Goal: Information Seeking & Learning: Learn about a topic

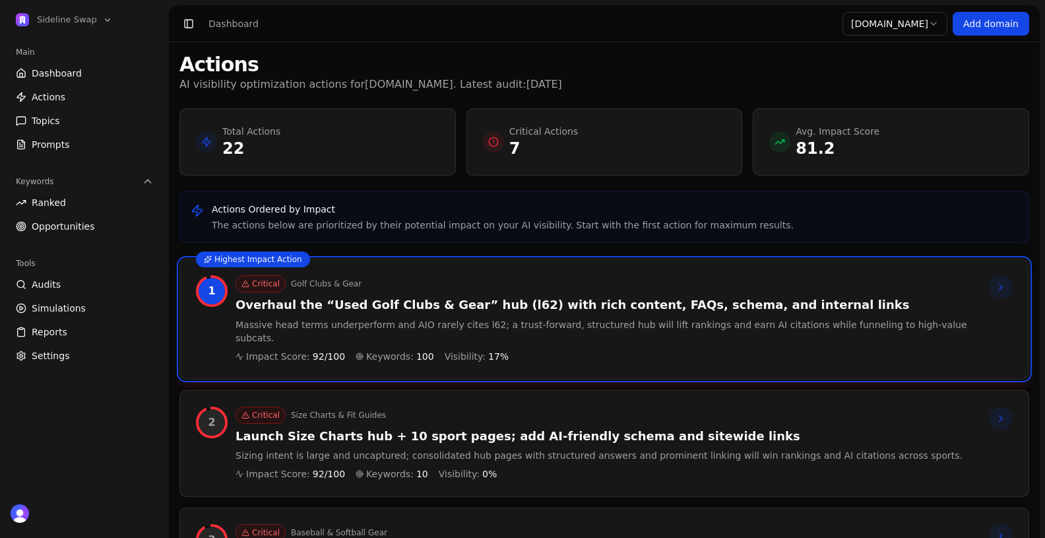
click at [356, 308] on h3 "Overhaul the “Used Golf Clubs & Gear” hub (l62) with rich content, FAQs, schema…" at bounding box center [607, 305] width 743 height 15
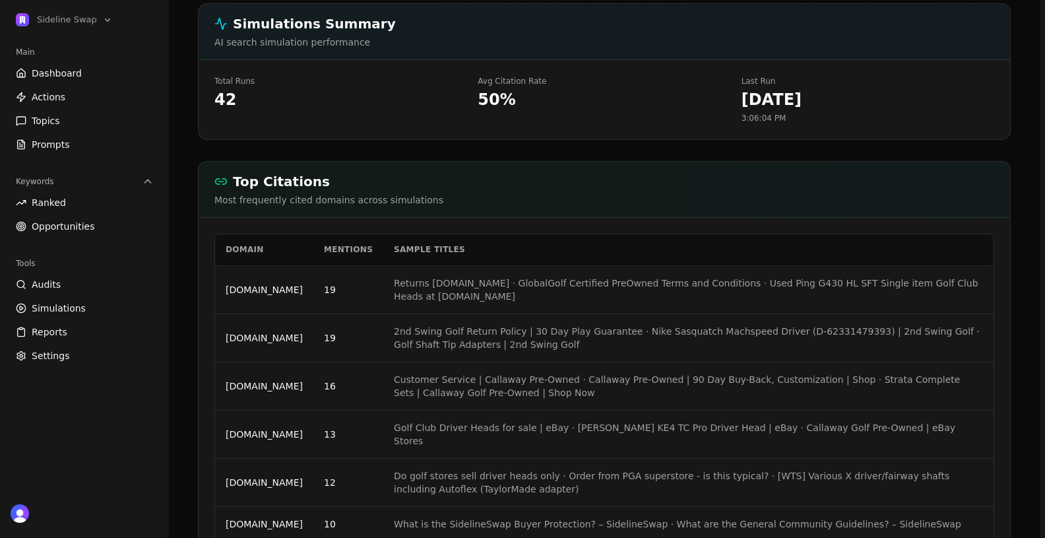
scroll to position [966, 0]
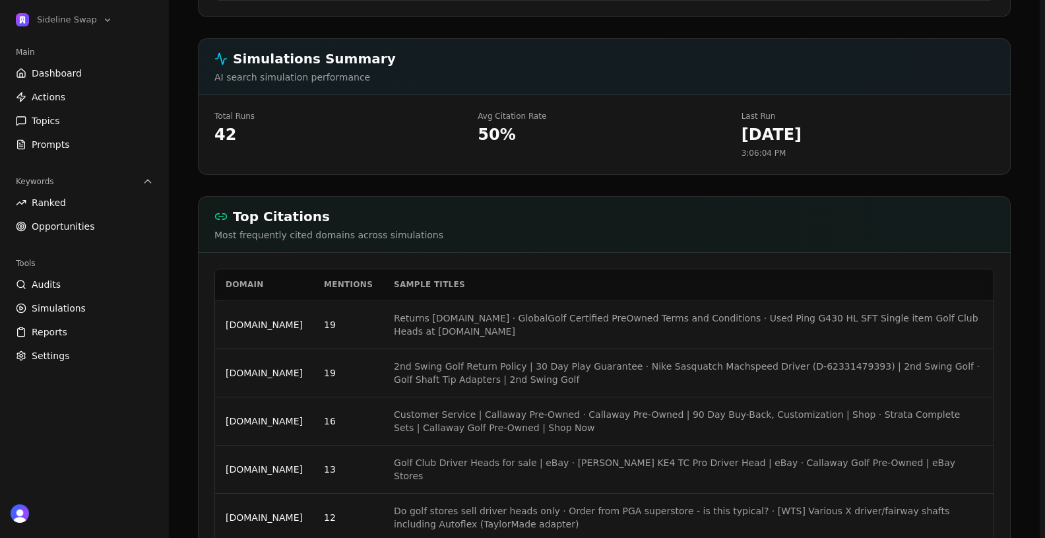
click at [479, 301] on td "Returns [DOMAIN_NAME] · GlobalGolf Certified PreOwned Terms and Conditions · Us…" at bounding box center [688, 325] width 611 height 48
click at [274, 301] on td "[DOMAIN_NAME]" at bounding box center [264, 325] width 98 height 48
click at [370, 301] on td "19" at bounding box center [349, 325] width 70 height 48
click at [228, 301] on td "[DOMAIN_NAME]" at bounding box center [264, 325] width 98 height 48
click at [263, 301] on td "[DOMAIN_NAME]" at bounding box center [264, 325] width 98 height 48
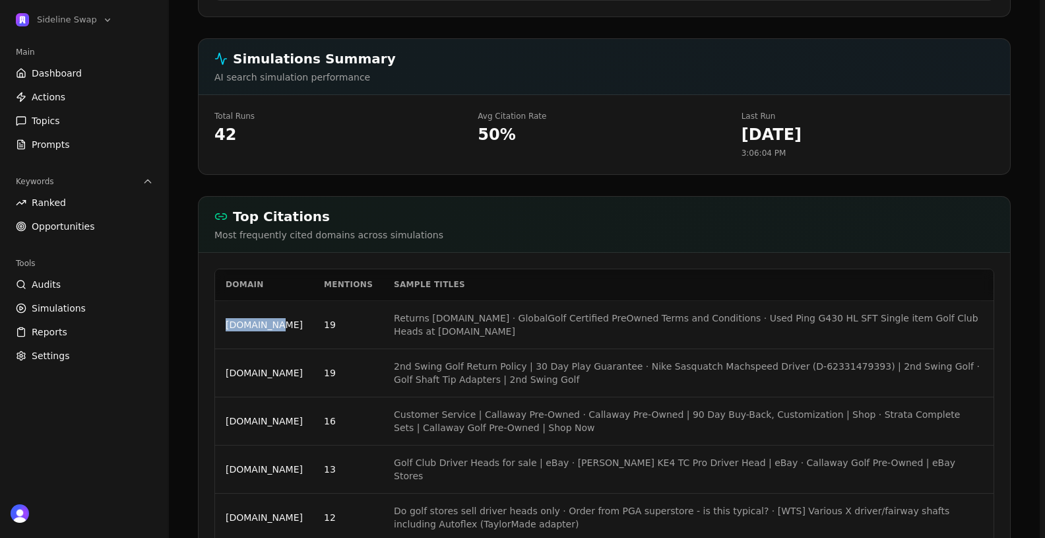
click at [263, 301] on td "[DOMAIN_NAME]" at bounding box center [264, 325] width 98 height 48
copy td "[DOMAIN_NAME]"
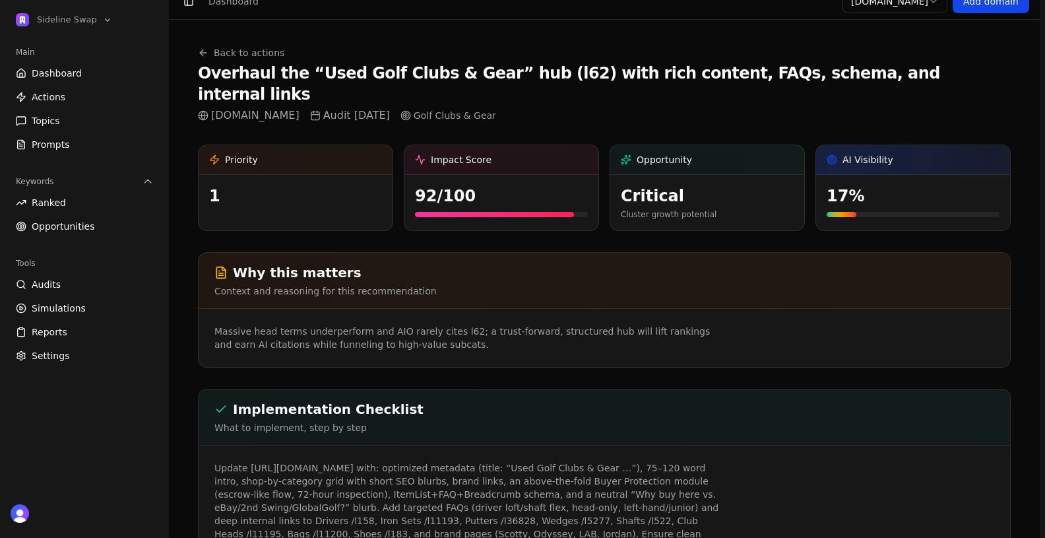
scroll to position [0, 0]
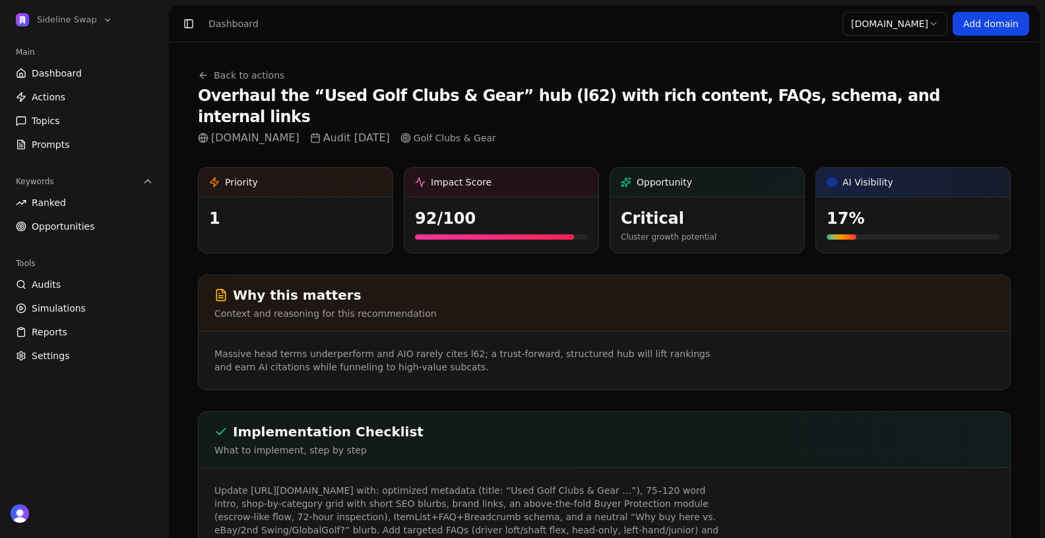
click at [674, 232] on p "Cluster growth potential" at bounding box center [707, 237] width 173 height 11
click at [494, 208] on div "92 /100" at bounding box center [501, 218] width 173 height 21
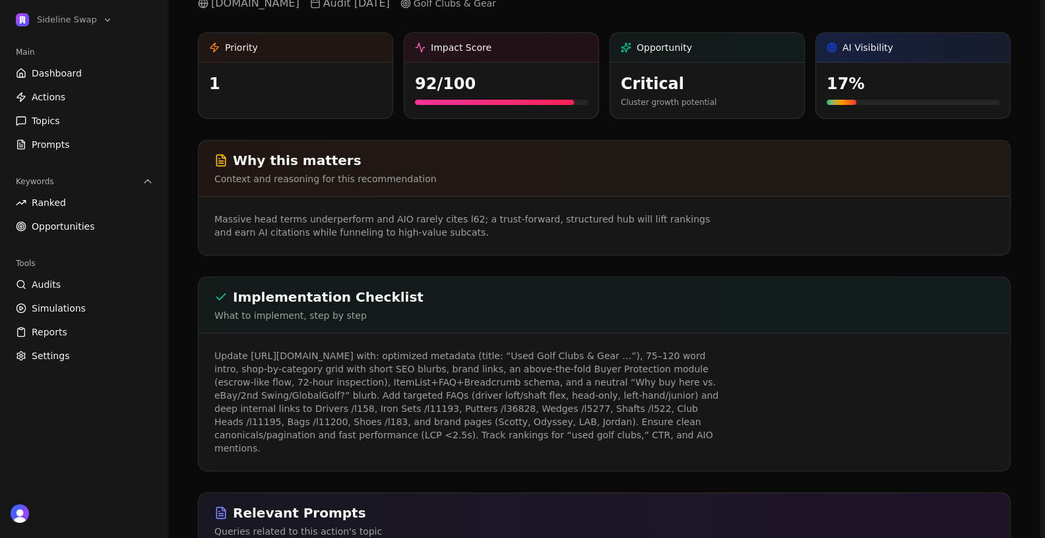
scroll to position [138, 0]
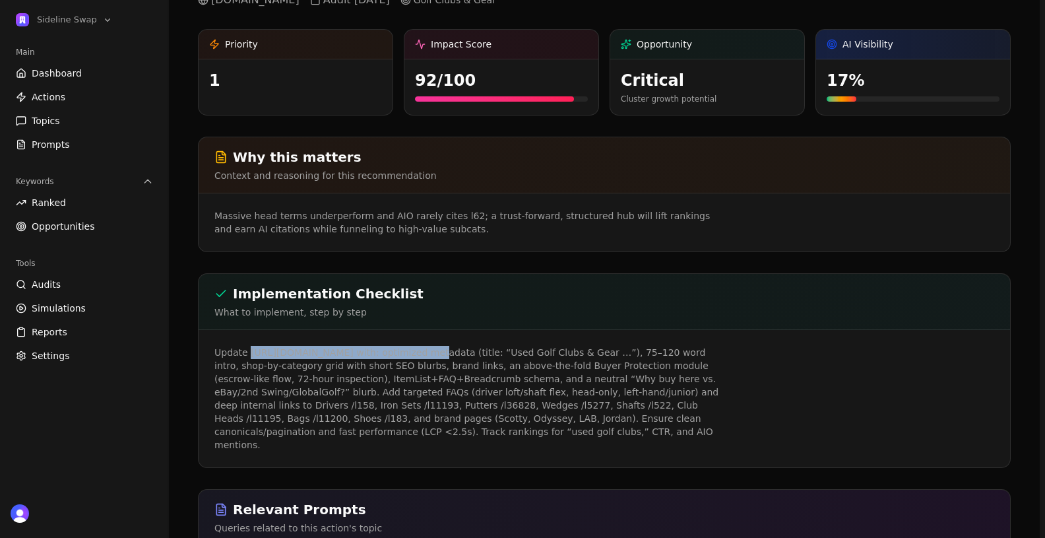
drag, startPoint x: 411, startPoint y: 331, endPoint x: 248, endPoint y: 336, distance: 163.1
click at [248, 346] on p "Update [URL][DOMAIN_NAME] with: optimized metadata (title: “Used Golf Clubs & G…" at bounding box center [468, 399] width 507 height 106
copy p "[URL][DOMAIN_NAME]"
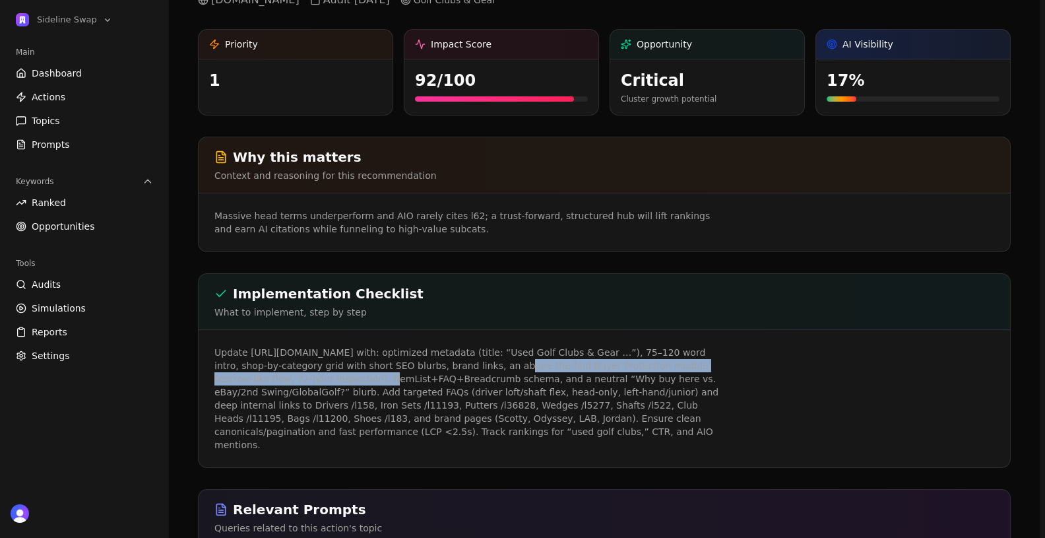
drag, startPoint x: 455, startPoint y: 344, endPoint x: 308, endPoint y: 351, distance: 147.4
click at [307, 352] on p "Update [URL][DOMAIN_NAME] with: optimized metadata (title: “Used Golf Clubs & G…" at bounding box center [468, 399] width 507 height 106
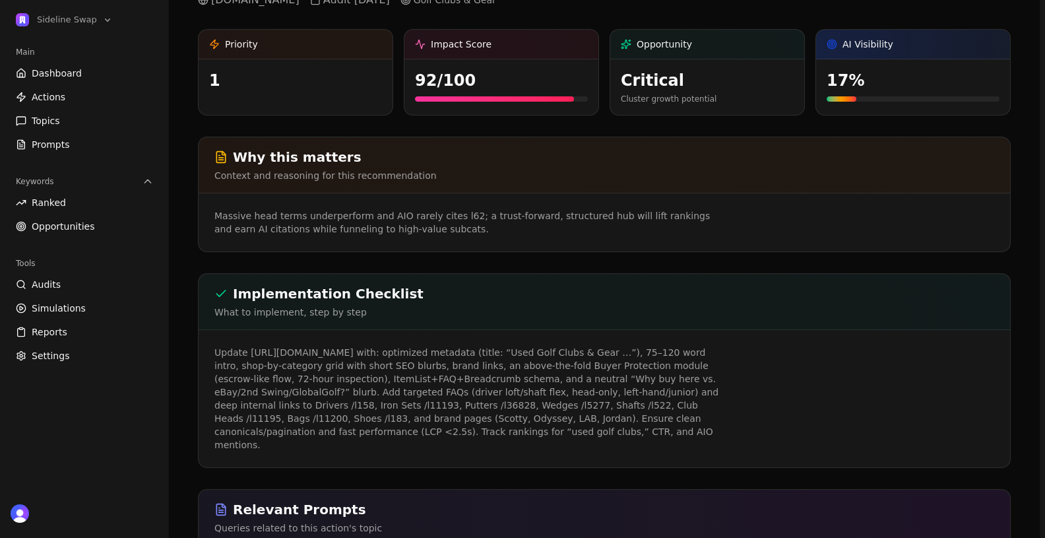
click at [436, 368] on p "Update [URL][DOMAIN_NAME] with: optimized metadata (title: “Used Golf Clubs & G…" at bounding box center [468, 399] width 507 height 106
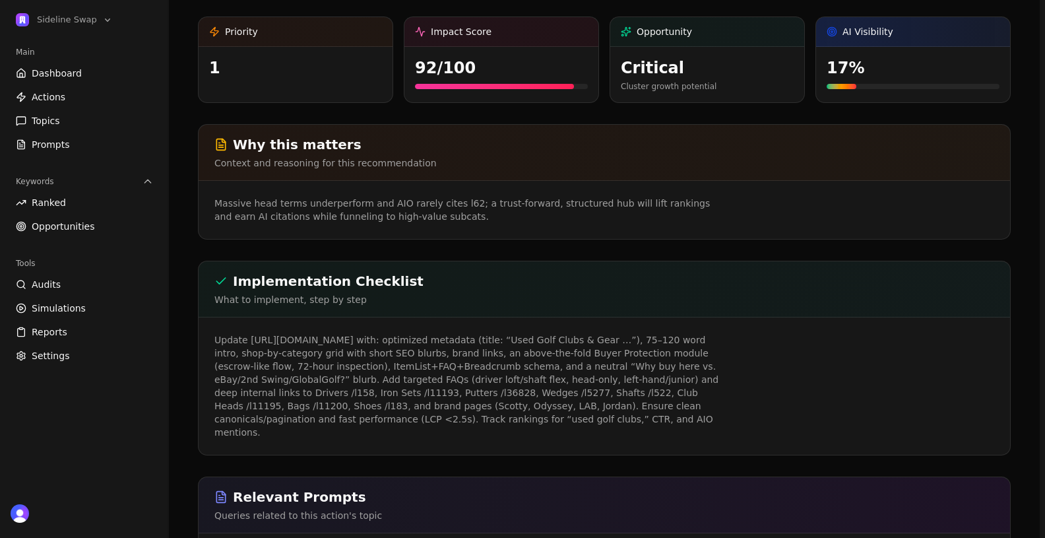
scroll to position [153, 0]
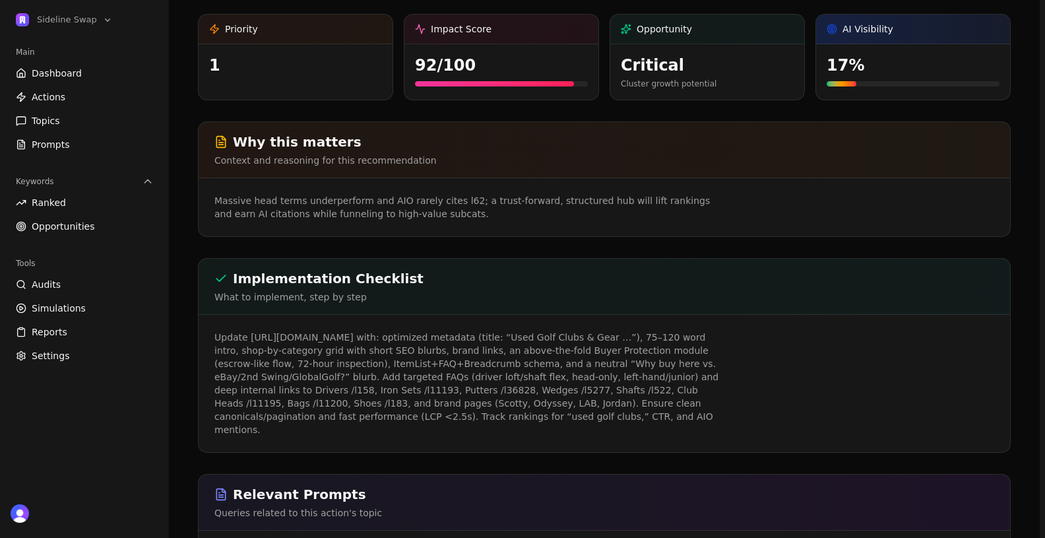
drag, startPoint x: 589, startPoint y: 393, endPoint x: 183, endPoint y: 317, distance: 413.1
copy p "Update [URL][DOMAIN_NAME] with: optimized metadata (title: “Used Golf Clubs & G…"
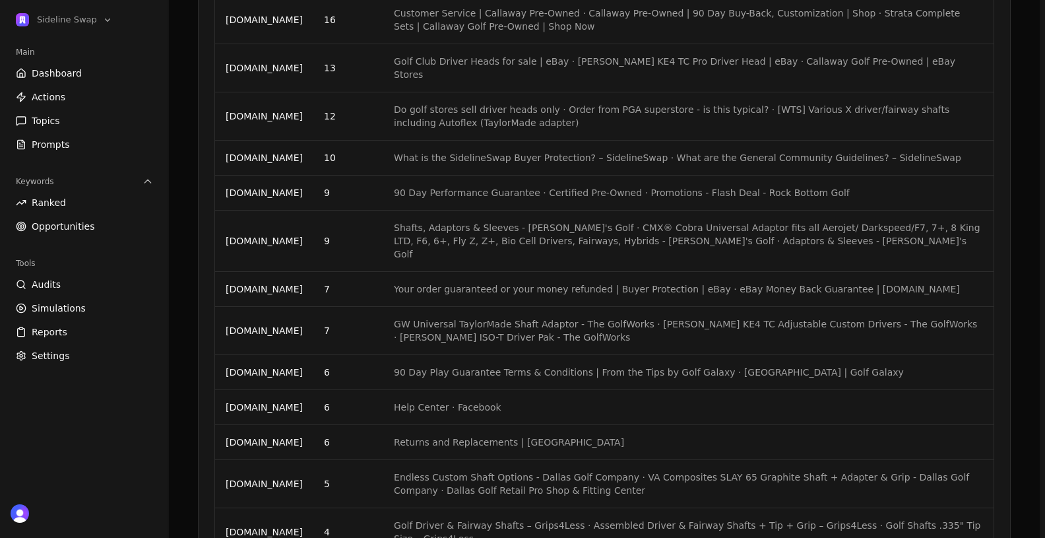
scroll to position [1750, 0]
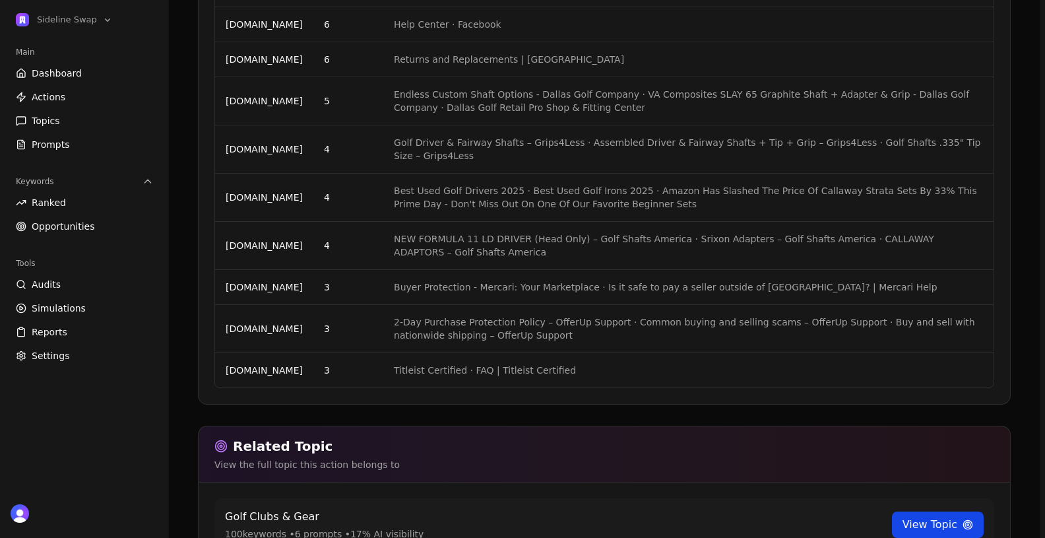
click at [931, 500] on link "View Topic" at bounding box center [938, 525] width 92 height 26
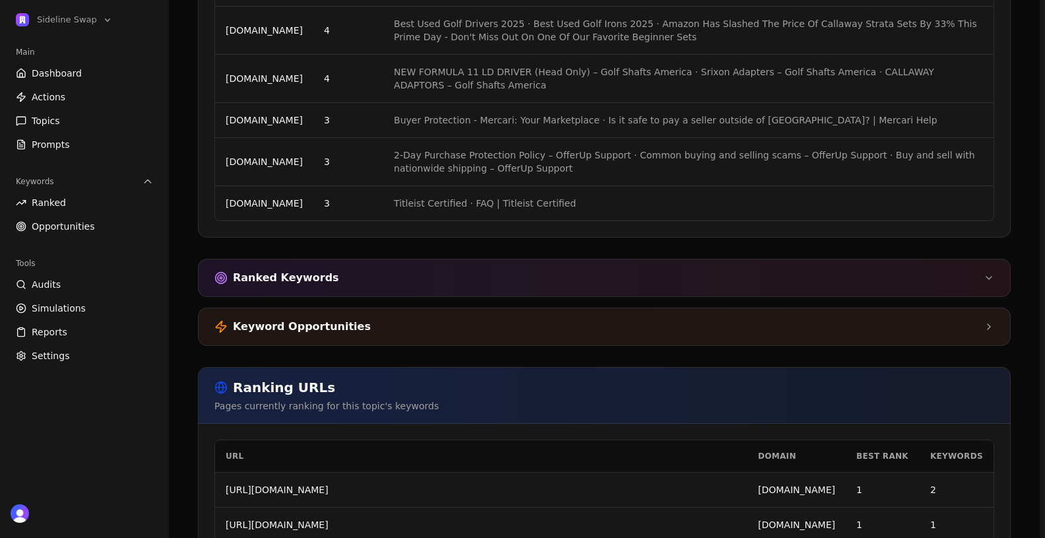
scroll to position [1808, 0]
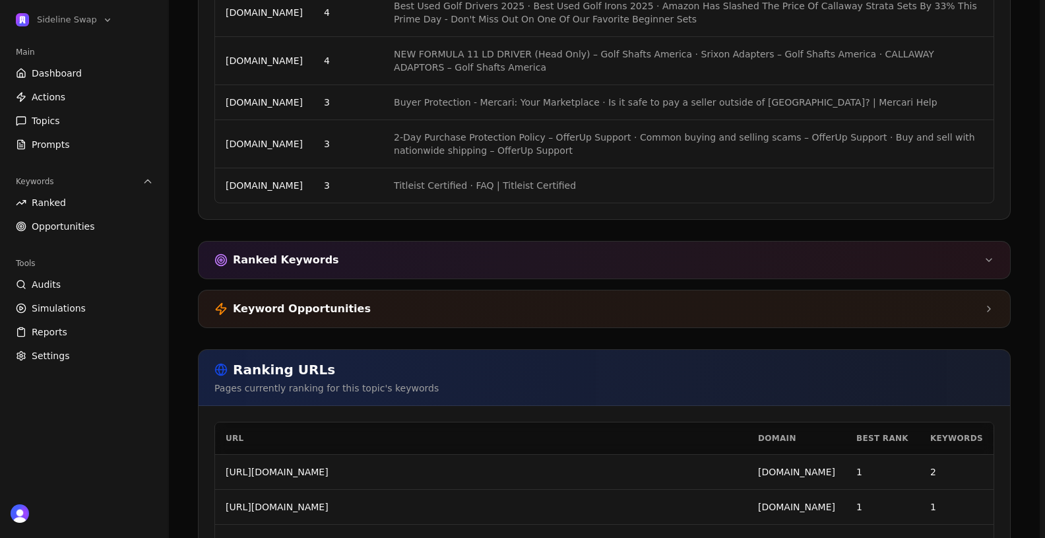
click at [569, 248] on div "Ranked Keywords" at bounding box center [605, 260] width 812 height 37
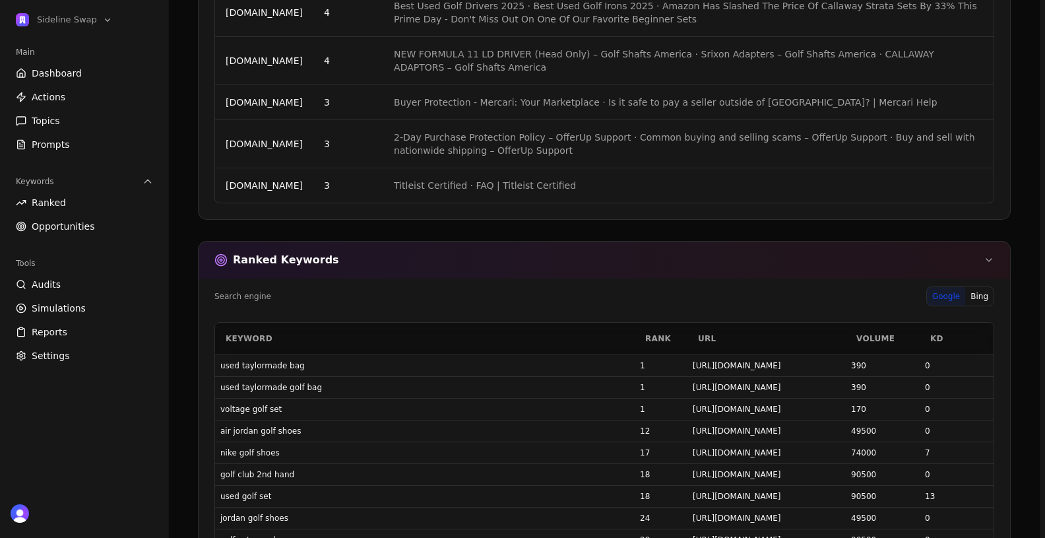
click at [559, 243] on div "Ranked Keywords" at bounding box center [605, 260] width 812 height 37
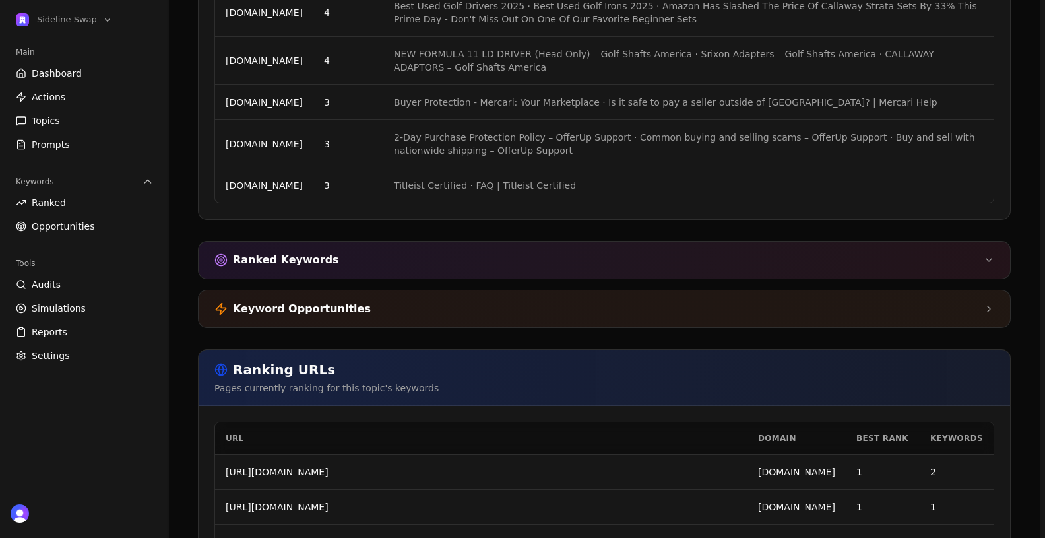
click at [548, 290] on div "Keyword Opportunities" at bounding box center [605, 308] width 812 height 37
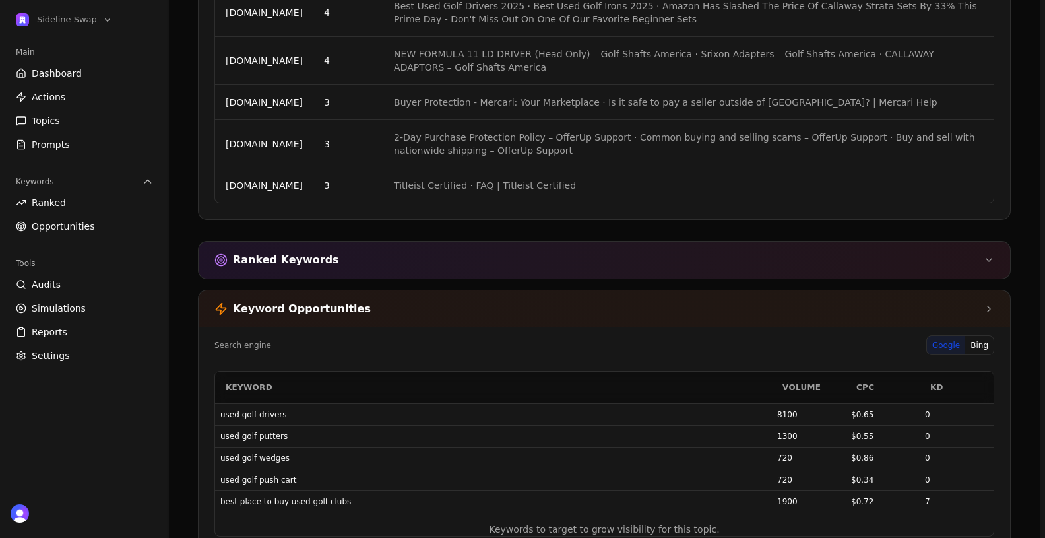
click at [548, 290] on div "Keyword Opportunities" at bounding box center [605, 308] width 812 height 37
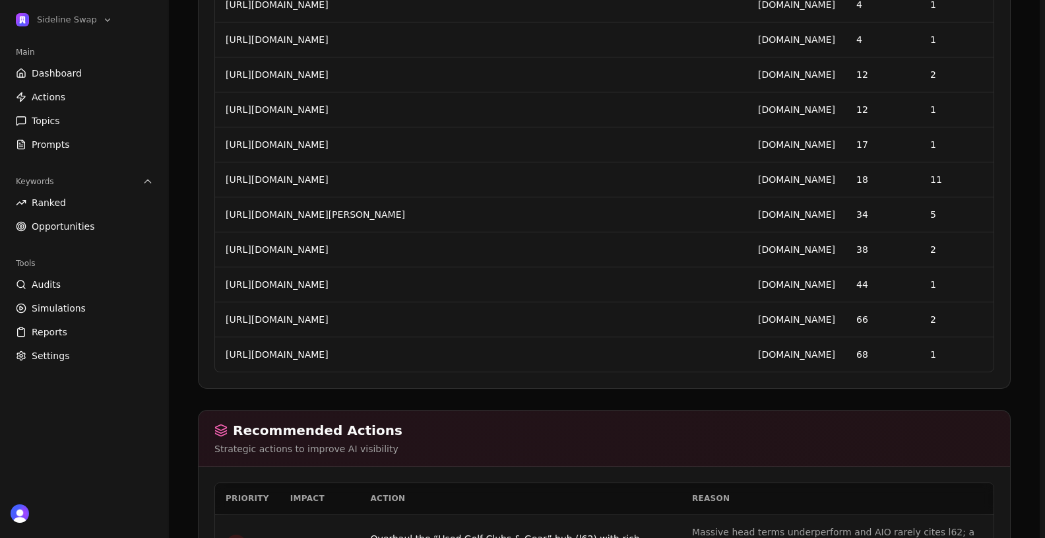
scroll to position [4172, 0]
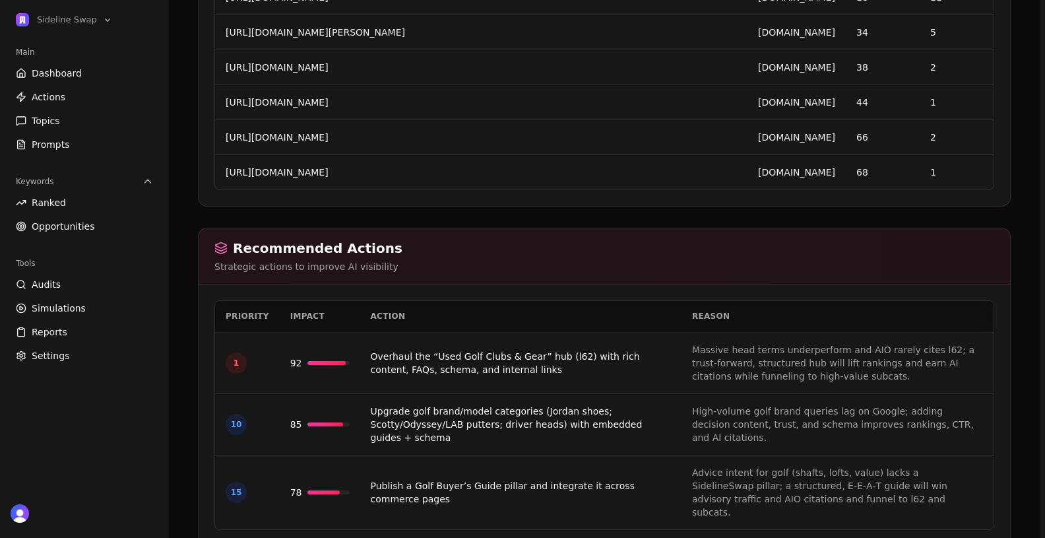
click at [743, 343] on td "Massive head terms underperform and AIO rarely cites l62; a trust‑forward, stru…" at bounding box center [838, 363] width 312 height 61
click at [61, 225] on span "Opportunities" at bounding box center [63, 226] width 63 height 13
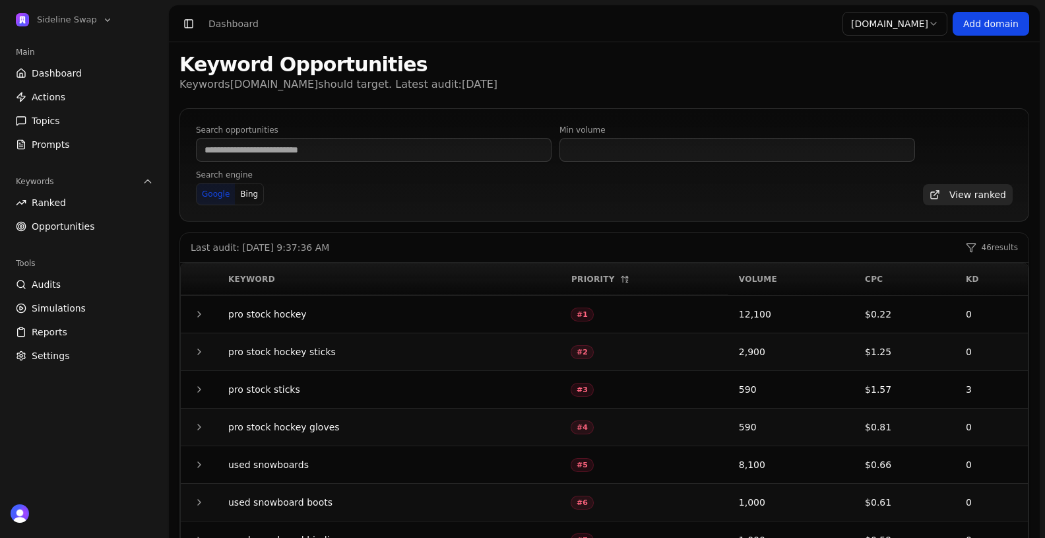
click at [201, 319] on button "button" at bounding box center [199, 314] width 16 height 16
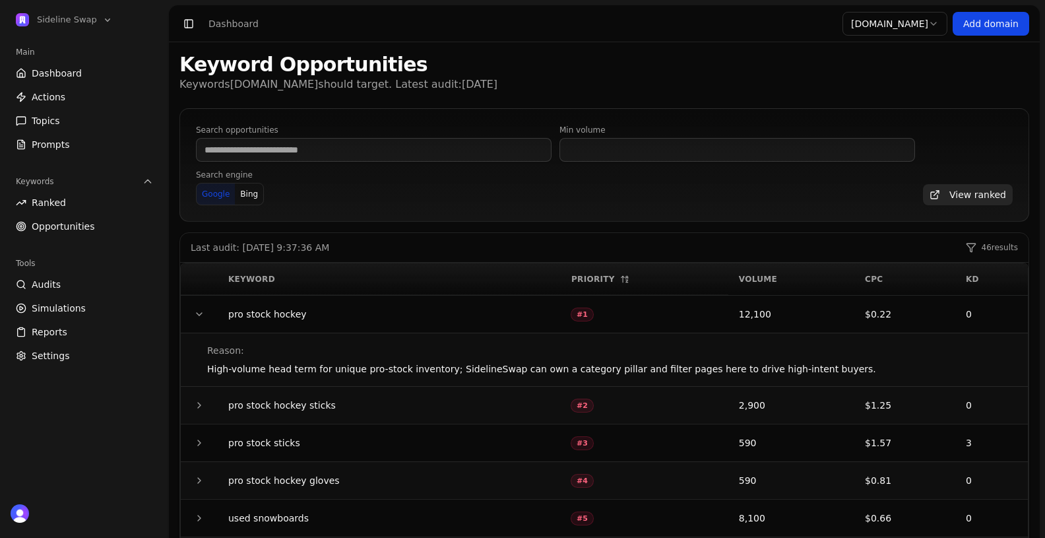
click at [65, 102] on link "Actions" at bounding box center [85, 96] width 148 height 21
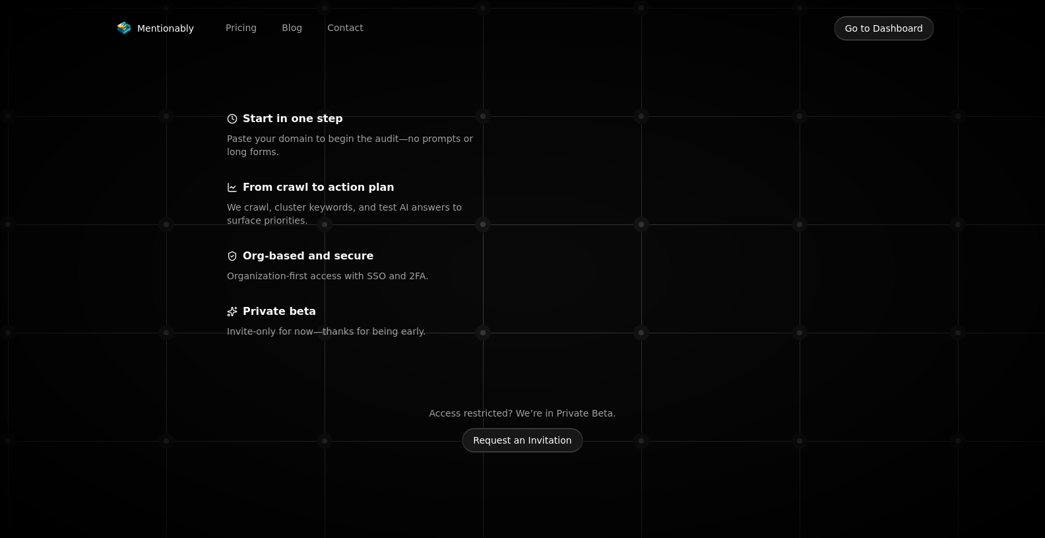
click at [166, 27] on span "Mentionably" at bounding box center [165, 28] width 57 height 13
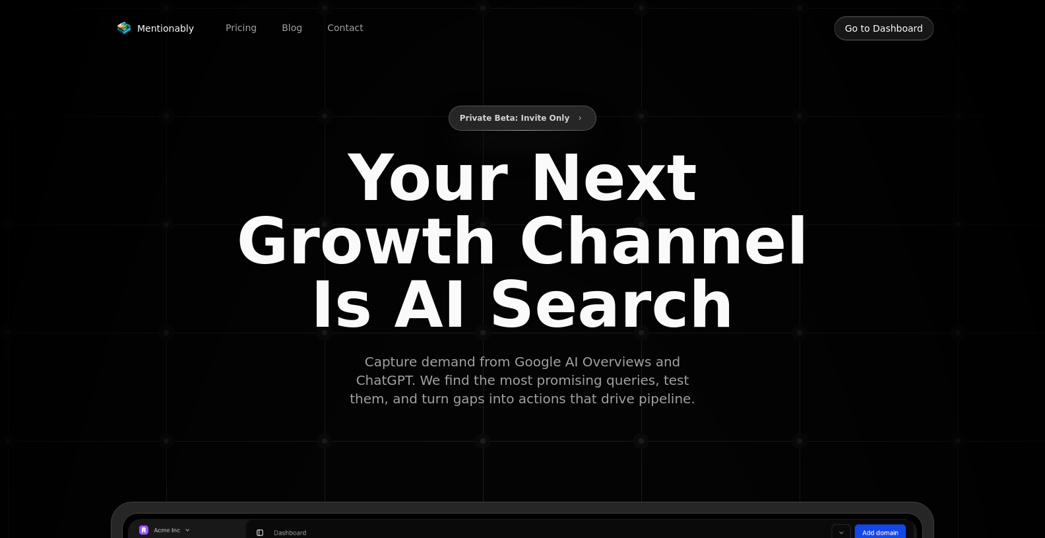
type input "**********"
click at [899, 34] on button "Go to Dashboard" at bounding box center [884, 28] width 100 height 25
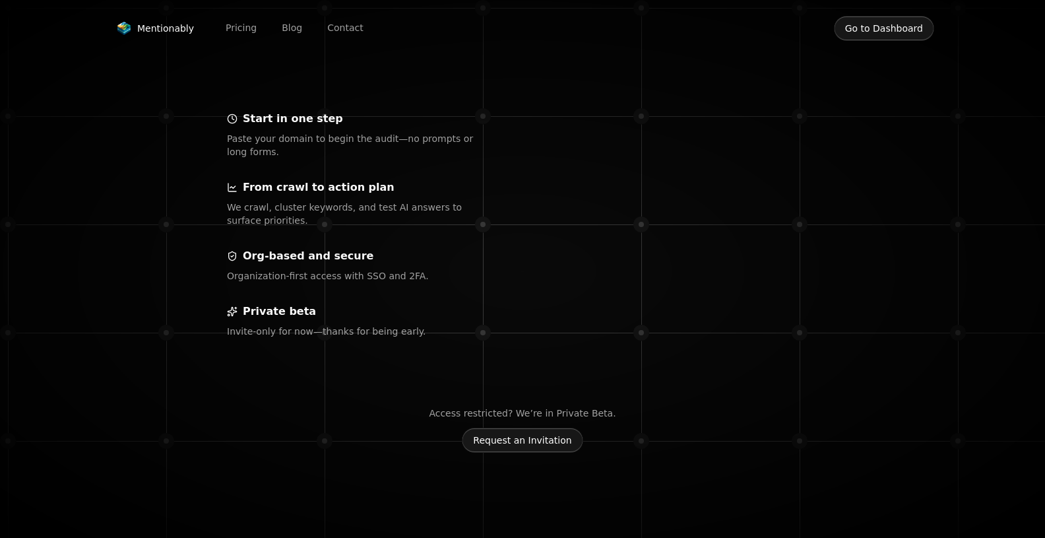
click at [860, 24] on button "Go to Dashboard" at bounding box center [884, 28] width 100 height 25
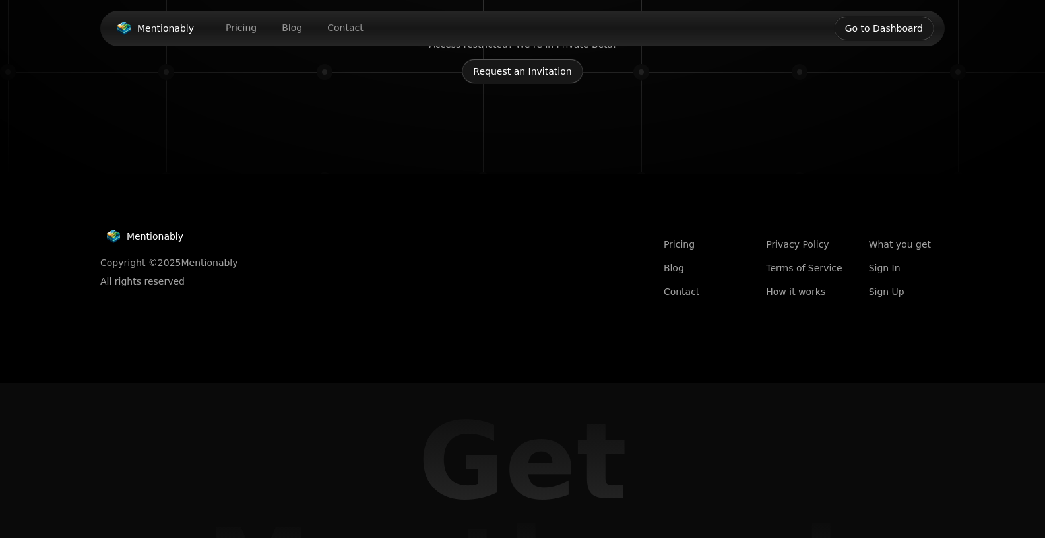
scroll to position [478, 0]
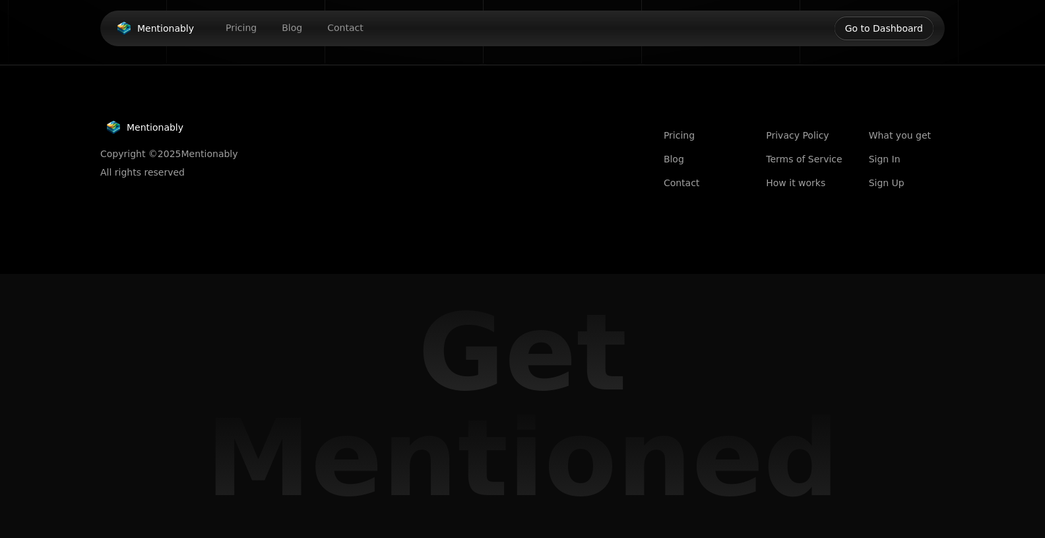
click at [884, 161] on link "Sign In" at bounding box center [907, 158] width 76 height 13
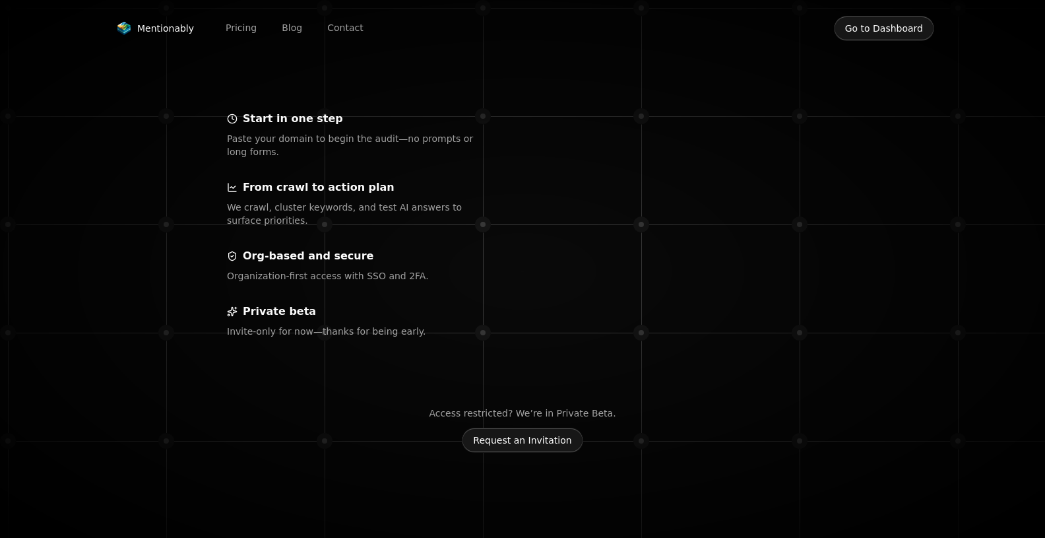
click at [894, 32] on button "Go to Dashboard" at bounding box center [884, 28] width 100 height 25
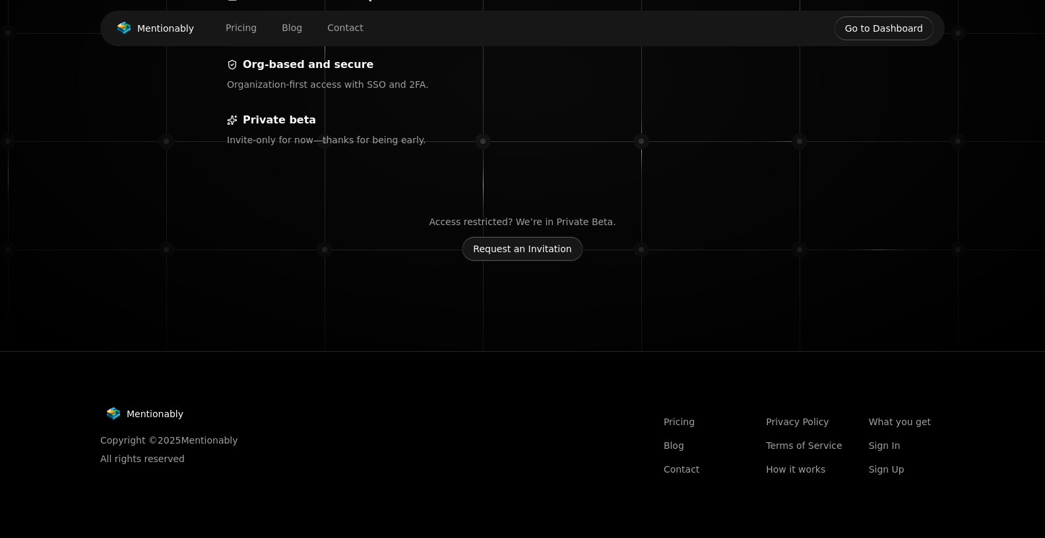
scroll to position [420, 0]
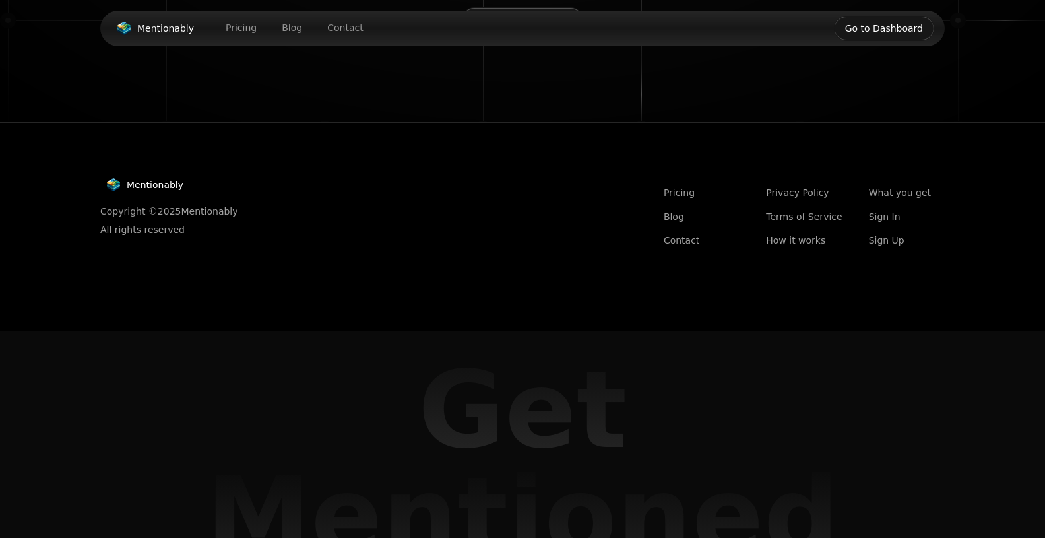
click at [892, 216] on link "Sign In" at bounding box center [907, 216] width 76 height 13
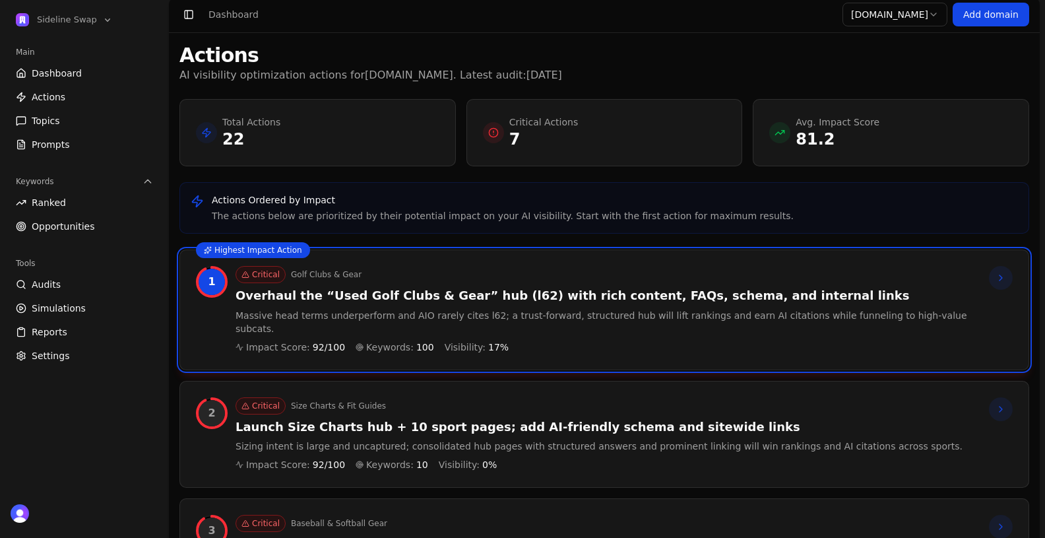
scroll to position [38, 0]
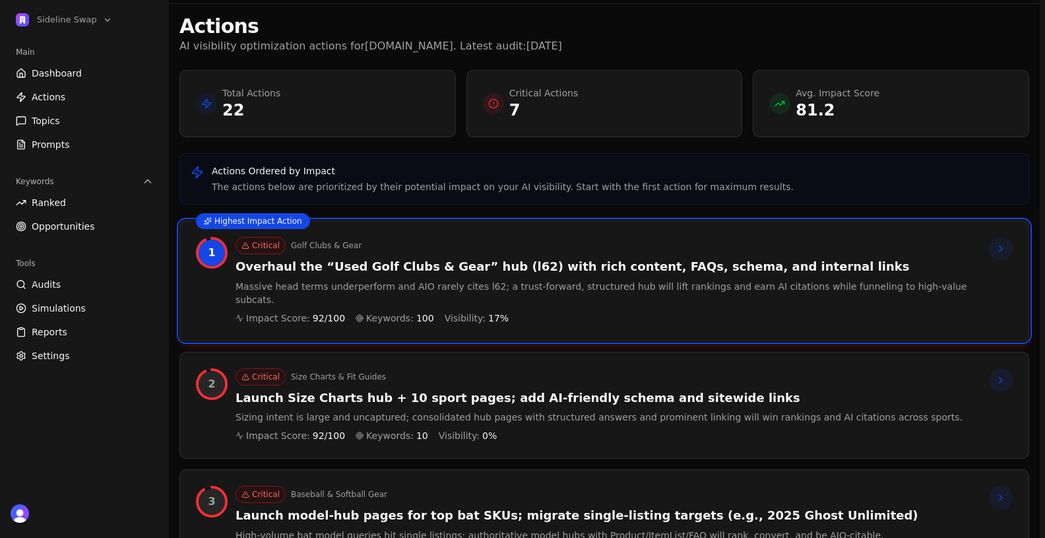
click at [379, 411] on p "Sizing intent is large and uncaptured; consolidated hub pages with structured a…" at bounding box center [599, 417] width 727 height 13
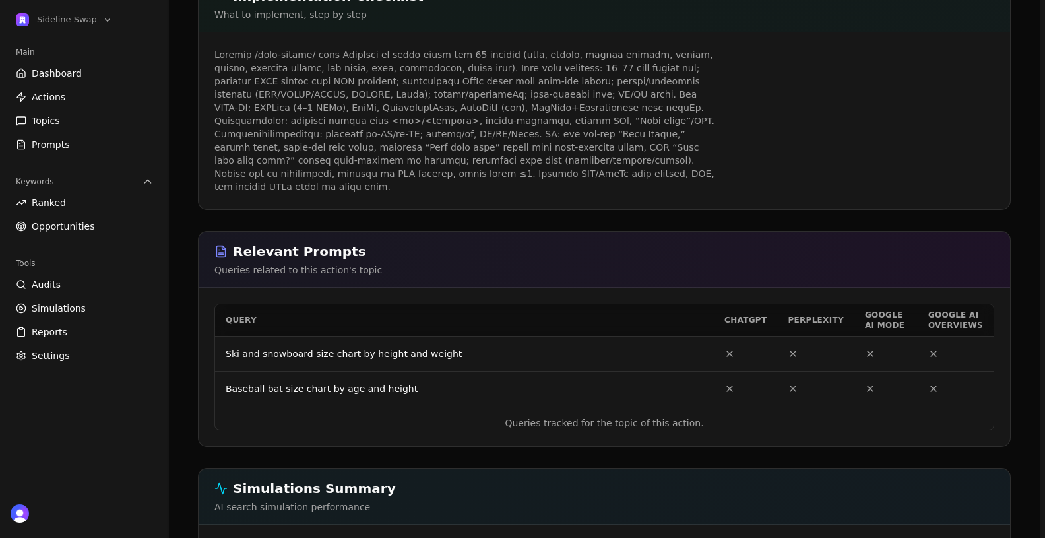
scroll to position [407, 0]
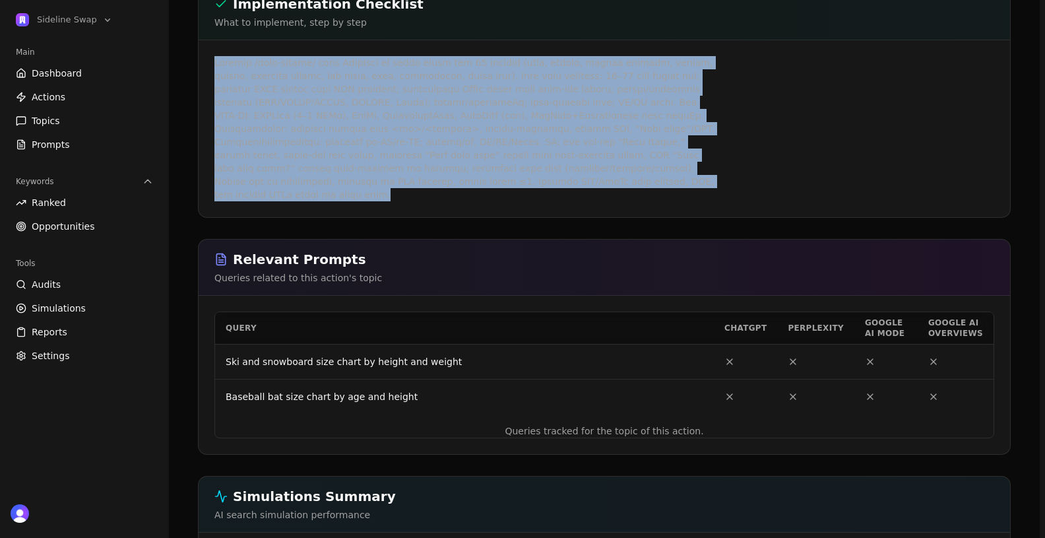
drag, startPoint x: 475, startPoint y: 185, endPoint x: 189, endPoint y: 63, distance: 310.8
click at [189, 63] on div "Back to actions Launch Size Charts hub + 10 sport pages; add AI‑friendly schema…" at bounding box center [604, 301] width 845 height 1311
copy p "Loremip /dolo-sitame/ cons AdipIsci el seddo eiusm tem 33 incidid (utla, etdolo…"
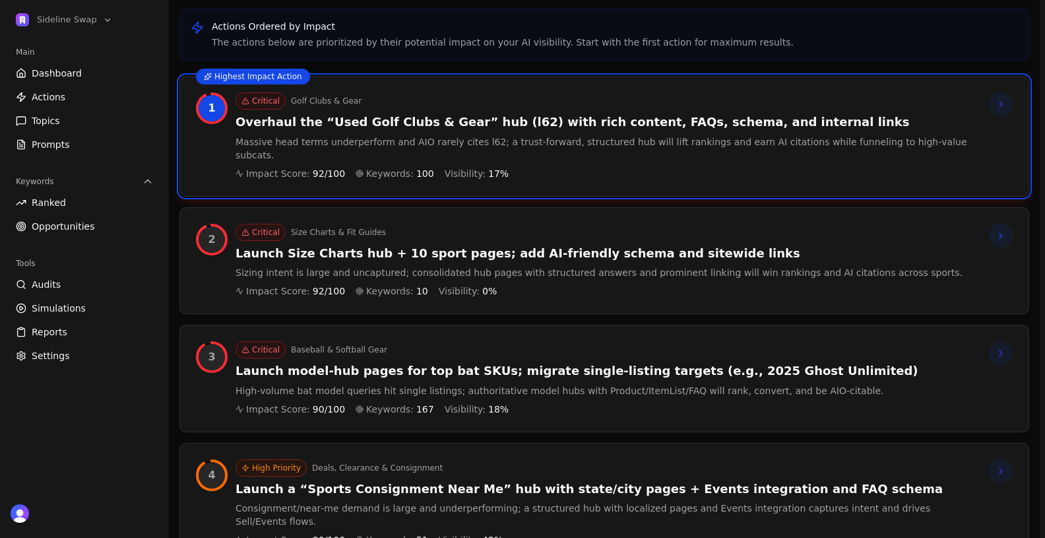
scroll to position [253, 0]
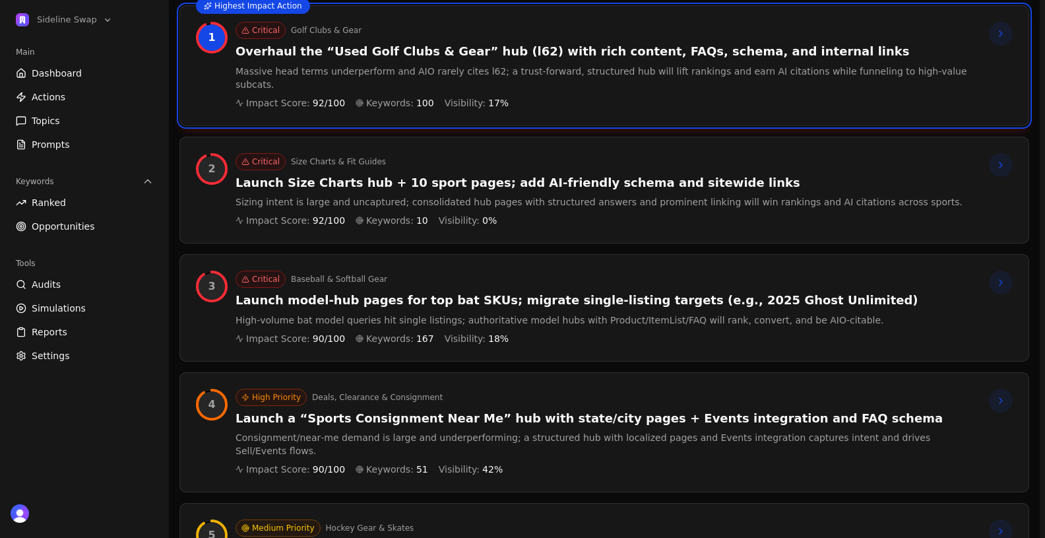
click at [356, 293] on h3 "Launch model‑hub pages for top bat SKUs; migrate single‑listing targets (e.g., …" at bounding box center [577, 300] width 683 height 15
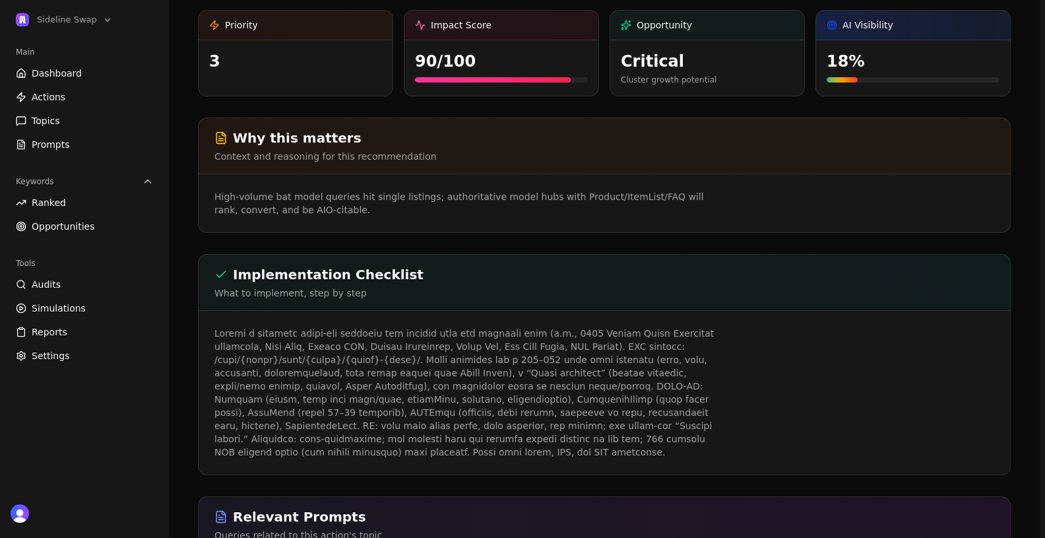
scroll to position [158, 0]
click at [341, 356] on p at bounding box center [468, 391] width 507 height 132
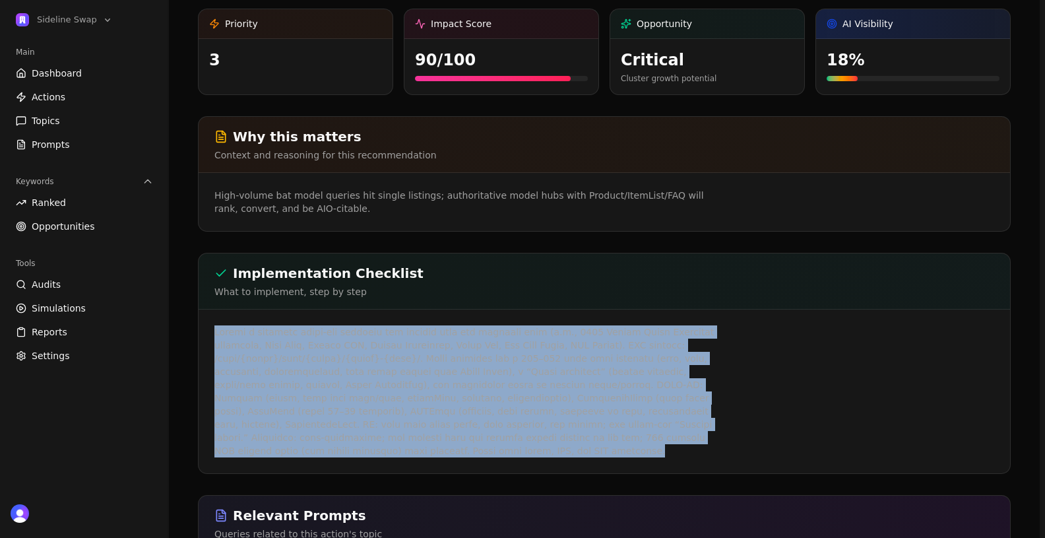
click at [341, 356] on p at bounding box center [468, 391] width 507 height 132
copy p "Create a reusable model‑hub template and publish hubs for priority bats (e.g., …"
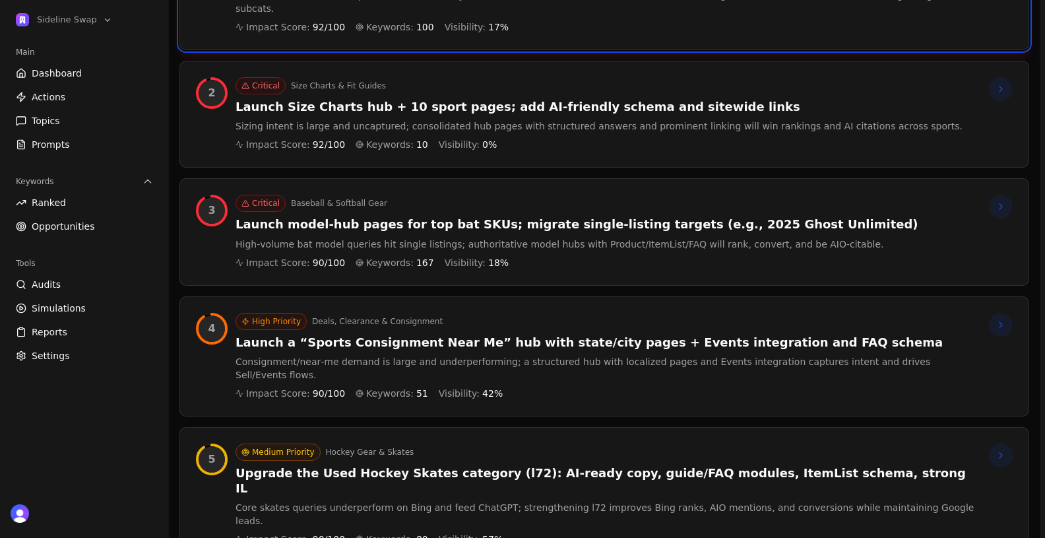
scroll to position [340, 0]
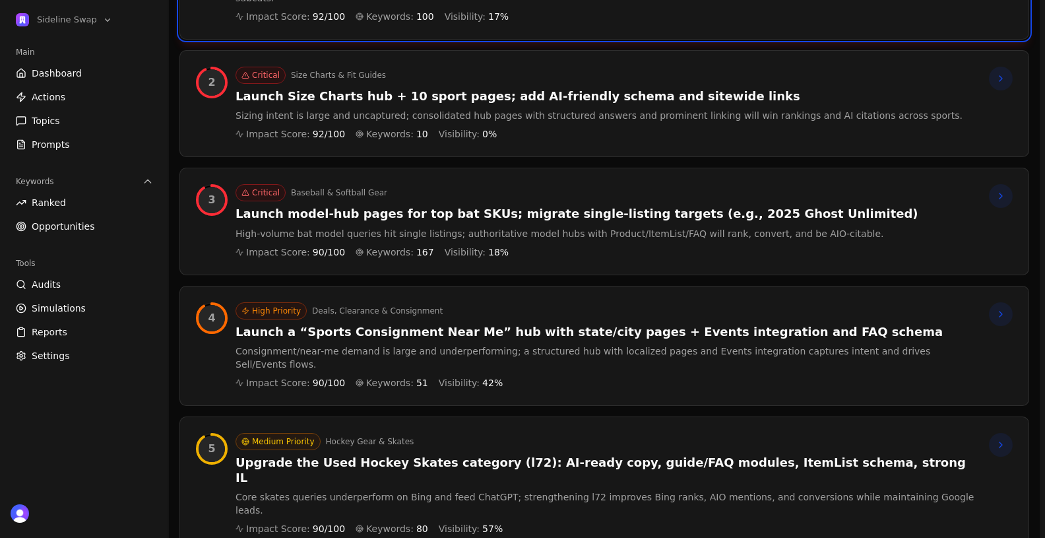
click at [394, 207] on h3 "Launch model‑hub pages for top bat SKUs; migrate single‑listing targets (e.g., …" at bounding box center [577, 214] width 683 height 15
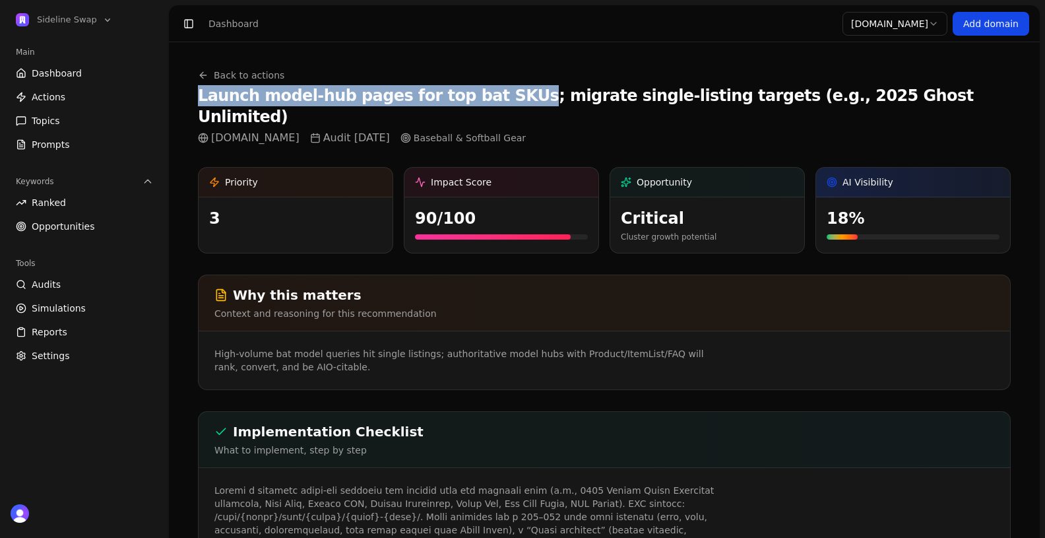
drag, startPoint x: 197, startPoint y: 96, endPoint x: 492, endPoint y: 103, distance: 295.1
click at [492, 103] on h1 "Launch model‑hub pages for top bat SKUs; migrate single‑listing targets (e.g., …" at bounding box center [604, 106] width 813 height 42
copy h1 "Launch model‑hub pages for top bat SKUs"
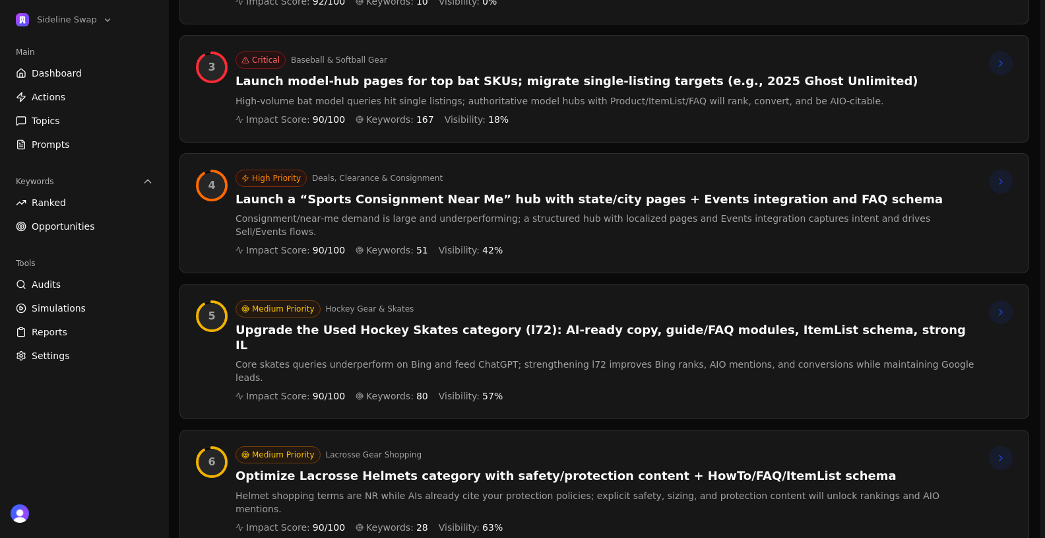
scroll to position [473, 0]
click at [360, 191] on h3 "Launch a “Sports Consignment Near Me” hub with state/city pages + Events integr…" at bounding box center [607, 198] width 743 height 15
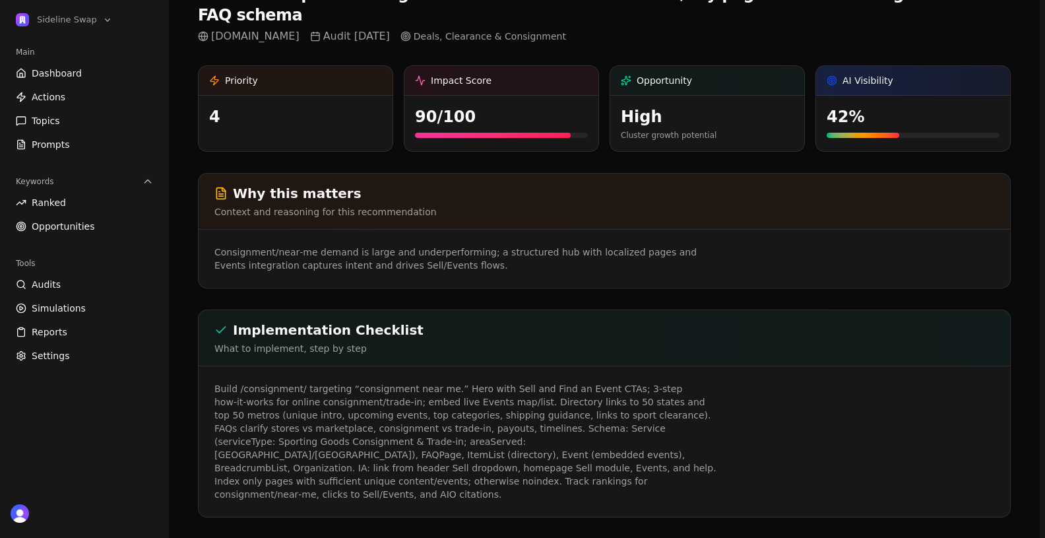
scroll to position [102, 0]
click at [466, 391] on p "Build /consignment/ targeting “consignment near me.” Hero with Sell and Find an…" at bounding box center [468, 440] width 507 height 119
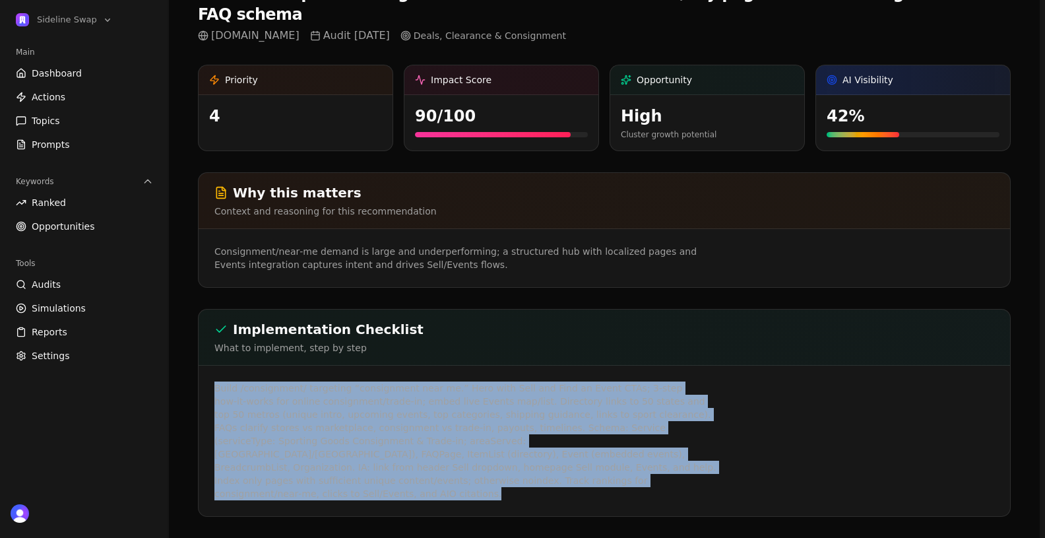
click at [466, 391] on p "Build /consignment/ targeting “consignment near me.” Hero with Sell and Find an…" at bounding box center [468, 440] width 507 height 119
copy p "Build /consignment/ targeting “consignment near me.” Hero with Sell and Find an…"
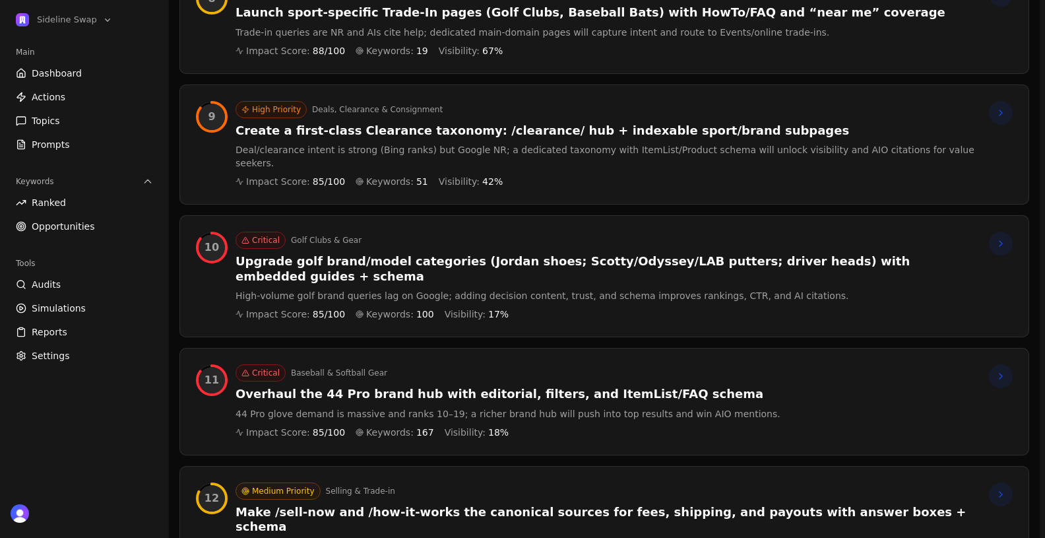
scroll to position [1182, 0]
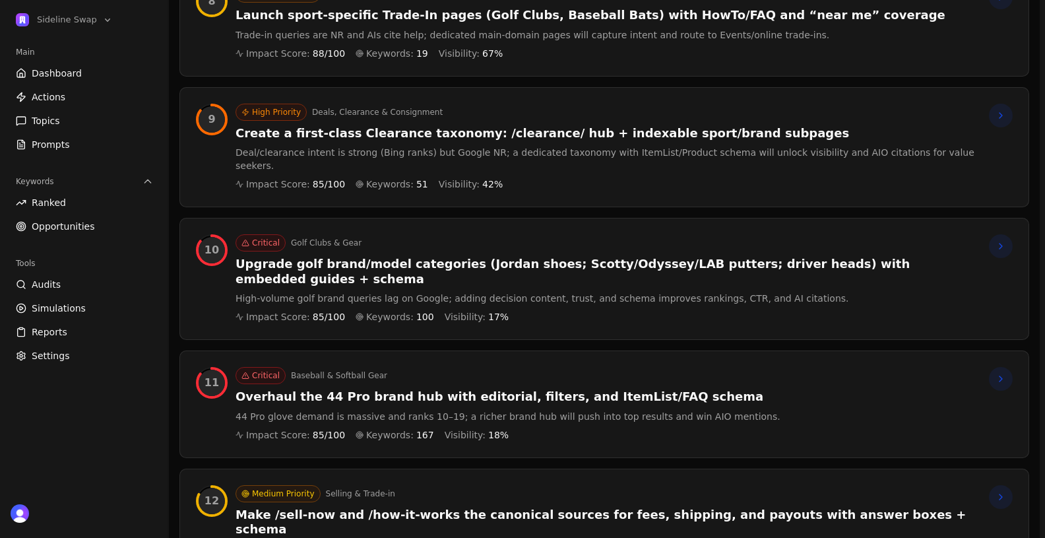
click at [322, 257] on h3 "Upgrade golf brand/model categories (Jordan shoes; Scotty/Odyssey/LAB putters; …" at bounding box center [607, 272] width 743 height 30
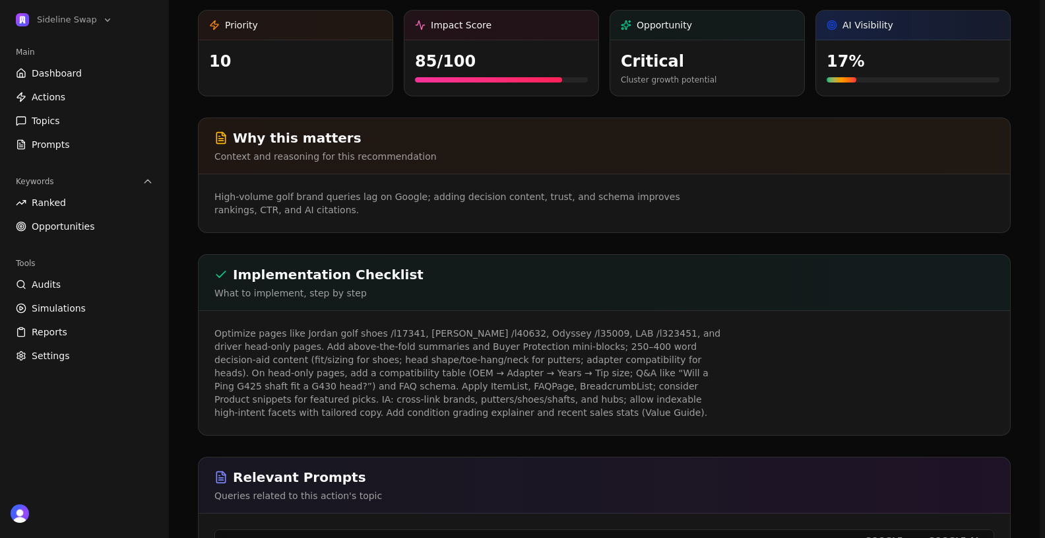
scroll to position [184, 0]
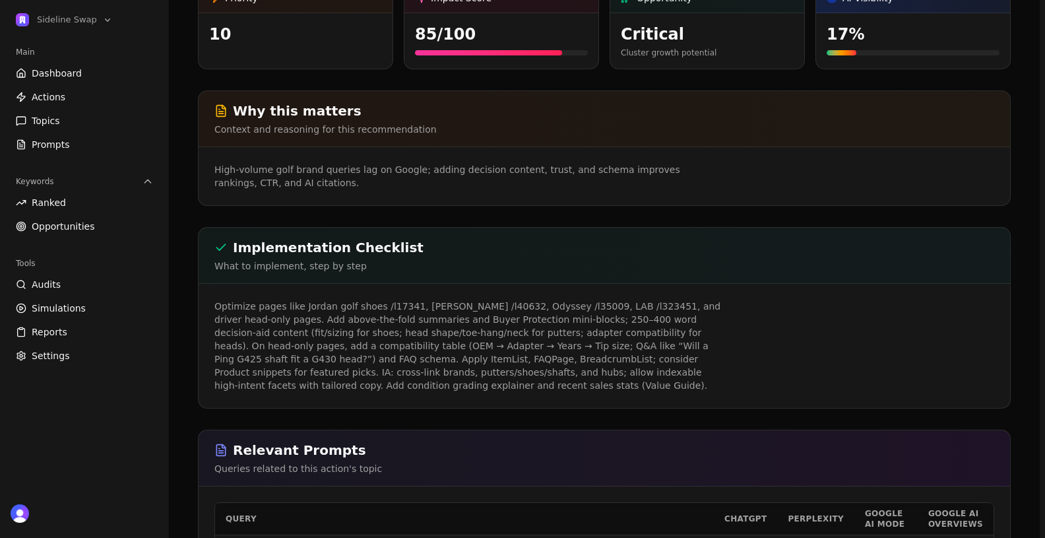
click at [350, 343] on p "Optimize pages like Jordan golf shoes /l17341, Scotty Cameron /l40632, Odyssey …" at bounding box center [468, 346] width 507 height 92
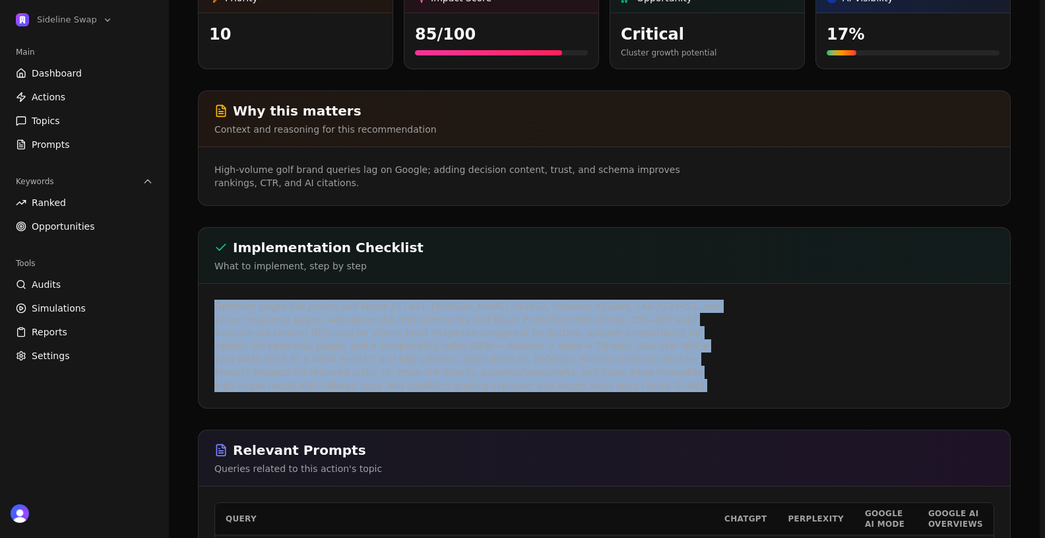
click at [350, 343] on p "Optimize pages like Jordan golf shoes /l17341, Scotty Cameron /l40632, Odyssey …" at bounding box center [468, 346] width 507 height 92
copy p "Optimize pages like Jordan golf shoes /l17341, Scotty Cameron /l40632, Odyssey …"
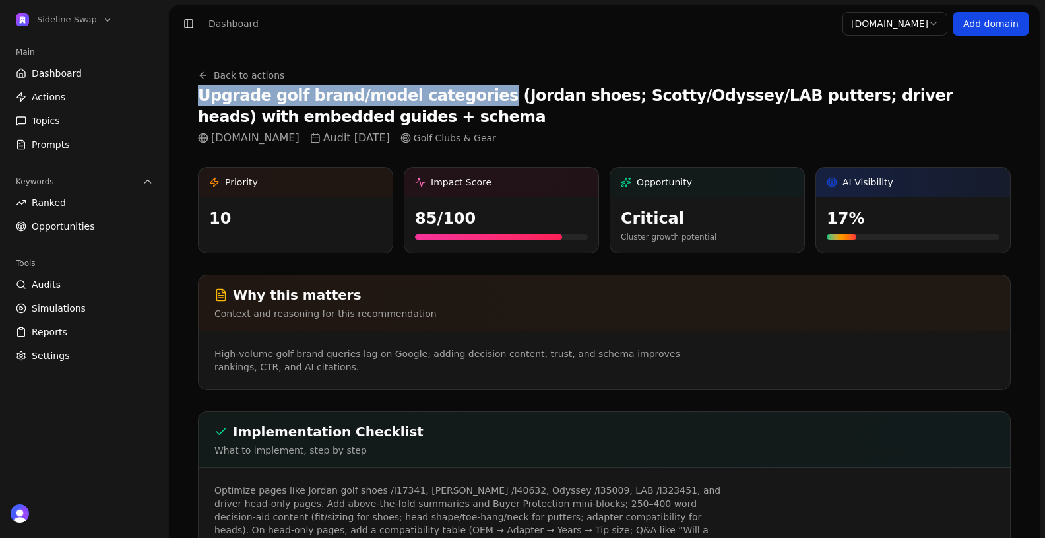
drag, startPoint x: 198, startPoint y: 94, endPoint x: 461, endPoint y: 90, distance: 262.7
click at [461, 90] on h1 "Upgrade golf brand/model categories (Jordan shoes; Scotty/Odyssey/LAB putters; …" at bounding box center [604, 106] width 813 height 42
copy h1 "Upgrade golf brand/model categories"
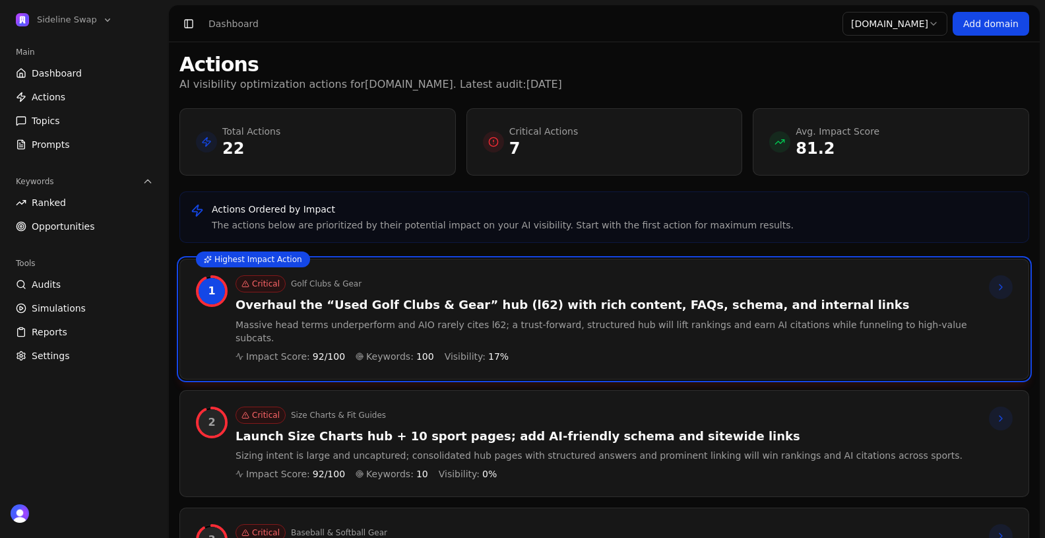
scroll to position [1182, 0]
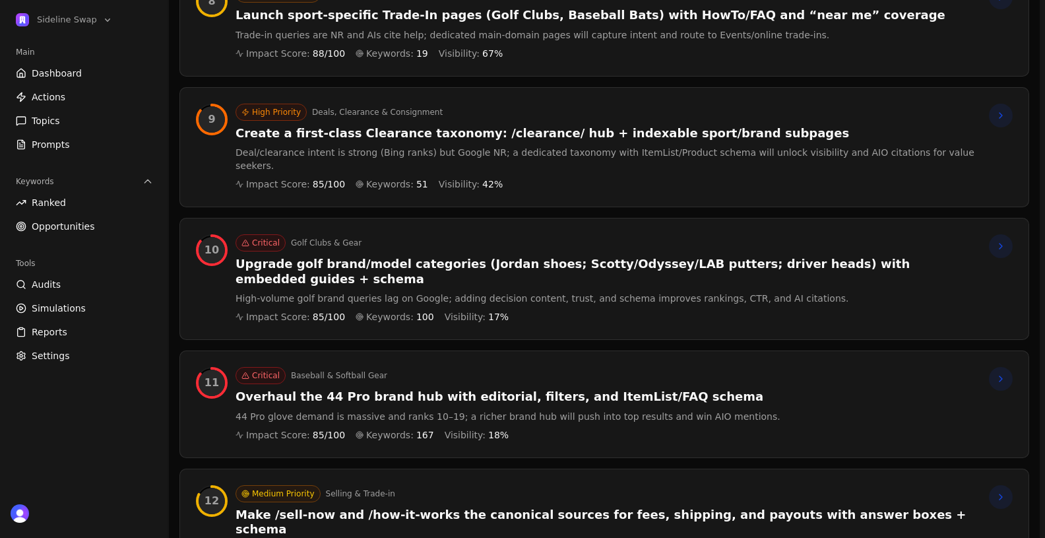
click at [352, 389] on h3 "Overhaul the 44 Pro brand hub with editorial, filters, and ItemList/FAQ schema" at bounding box center [508, 396] width 545 height 15
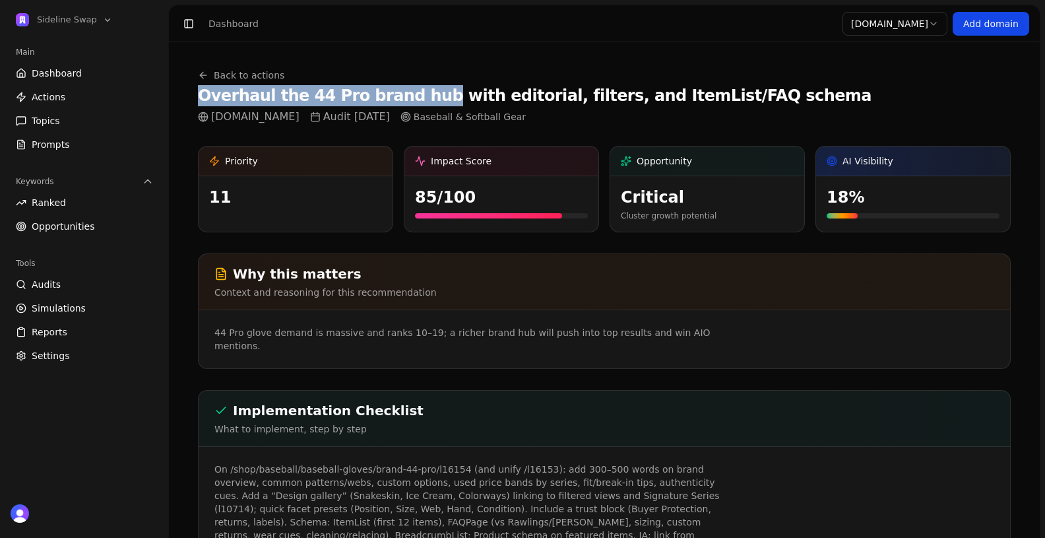
drag, startPoint x: 413, startPoint y: 98, endPoint x: 199, endPoint y: 98, distance: 213.8
click at [199, 98] on h1 "Overhaul the 44 Pro brand hub with editorial, filters, and ItemList/FAQ schema" at bounding box center [535, 95] width 674 height 21
copy h1 "Overhaul the 44 Pro brand hub"
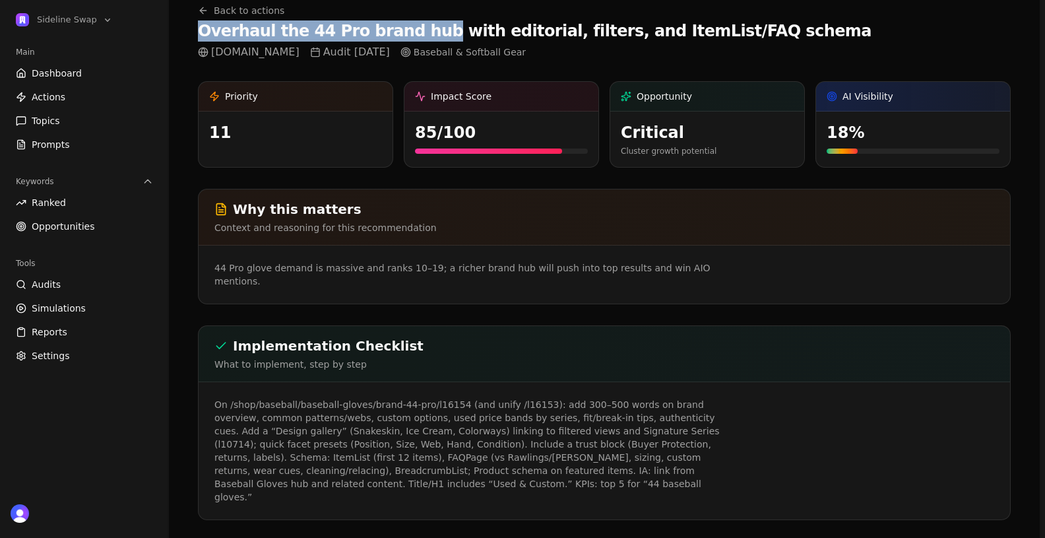
scroll to position [149, 0]
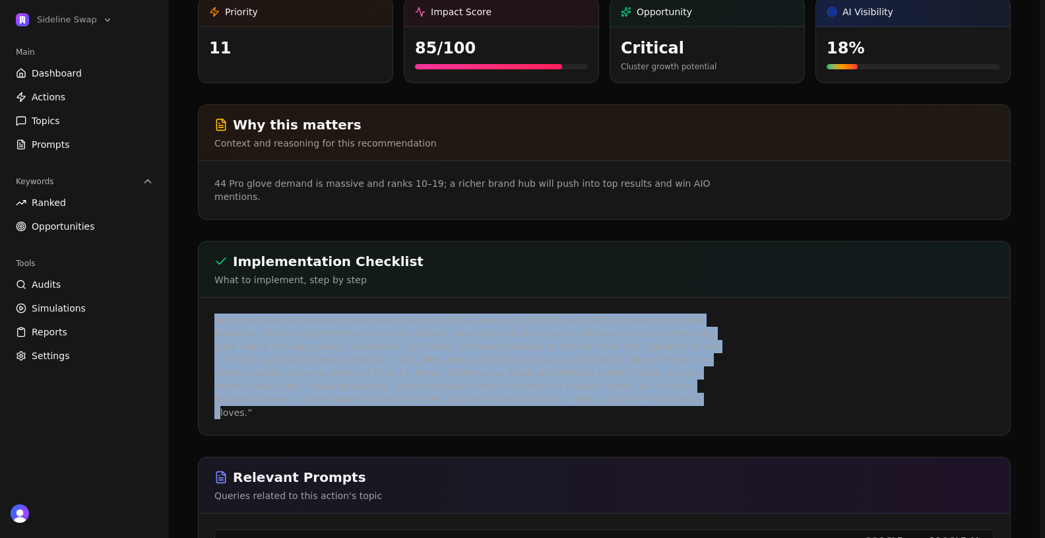
drag, startPoint x: 432, startPoint y: 390, endPoint x: 193, endPoint y: 302, distance: 254.2
copy p "On /shop/baseball/baseball-gloves/brand-44-pro/l16154 (and unify /l16153): add …"
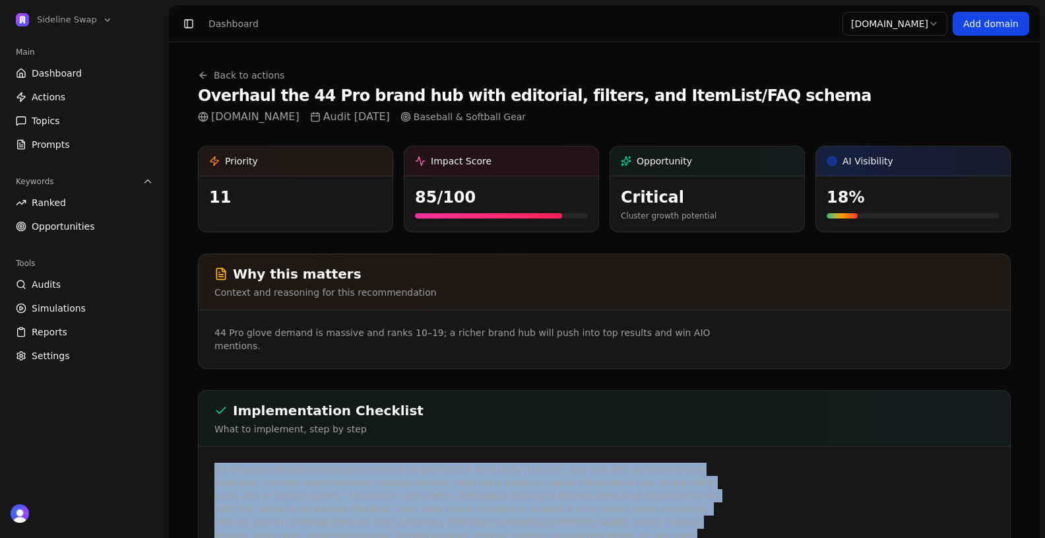
scroll to position [218, 0]
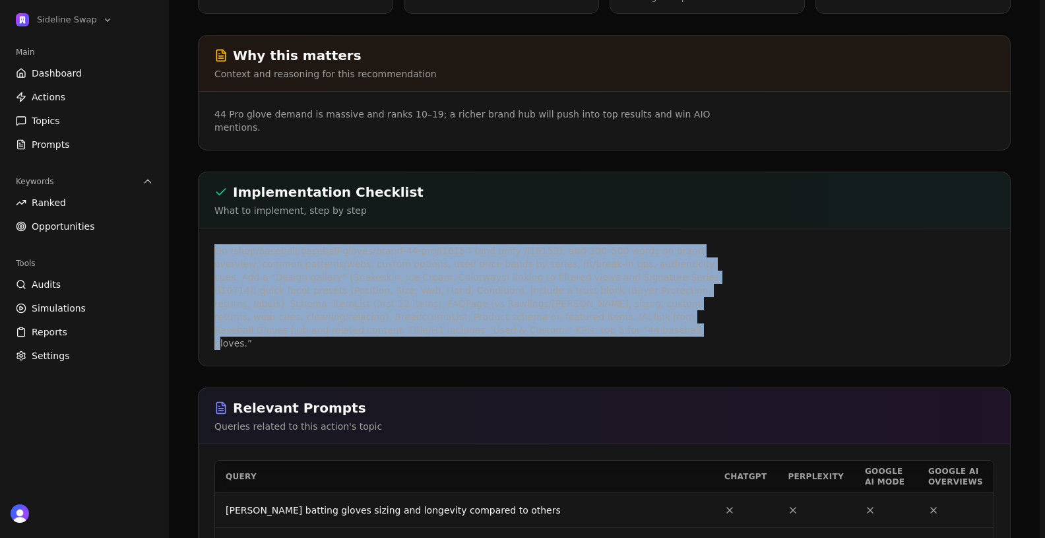
click at [343, 299] on p "On /shop/baseball/baseball-gloves/brand-44-pro/l16154 (and unify /l16153): add …" at bounding box center [468, 297] width 507 height 106
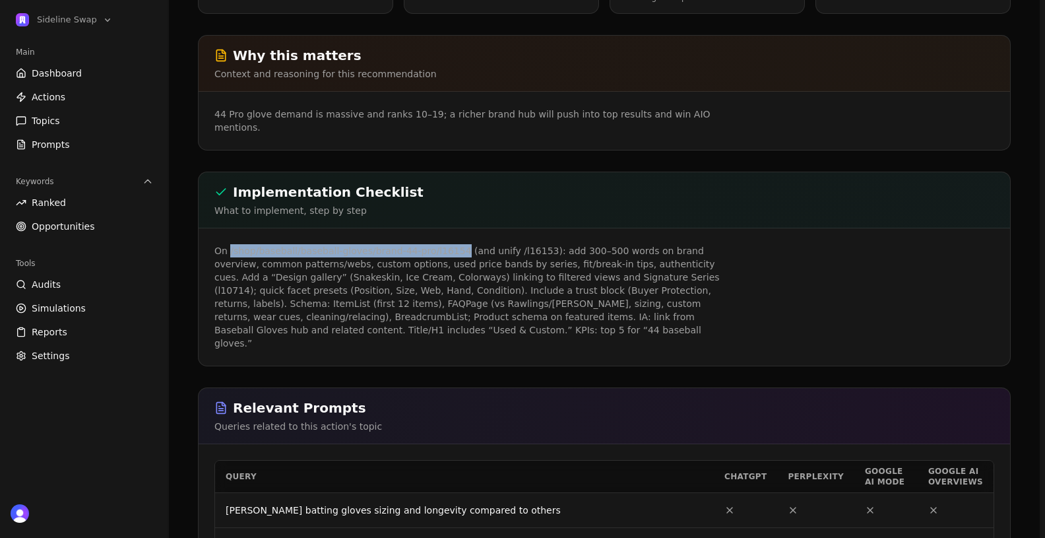
drag, startPoint x: 230, startPoint y: 238, endPoint x: 455, endPoint y: 238, distance: 225.1
click at [455, 244] on p "On /shop/baseball/baseball-gloves/brand-44-pro/l16154 (and unify /l16153): add …" at bounding box center [468, 297] width 507 height 106
click at [438, 244] on p "On /shop/baseball/baseball-gloves/brand-44-pro/l16154 (and unify /l16153): add …" at bounding box center [468, 297] width 507 height 106
drag, startPoint x: 432, startPoint y: 238, endPoint x: 459, endPoint y: 238, distance: 27.1
click at [459, 244] on p "On /shop/baseball/baseball-gloves/brand-44-pro/l16154 (and unify /l16153): add …" at bounding box center [468, 297] width 507 height 106
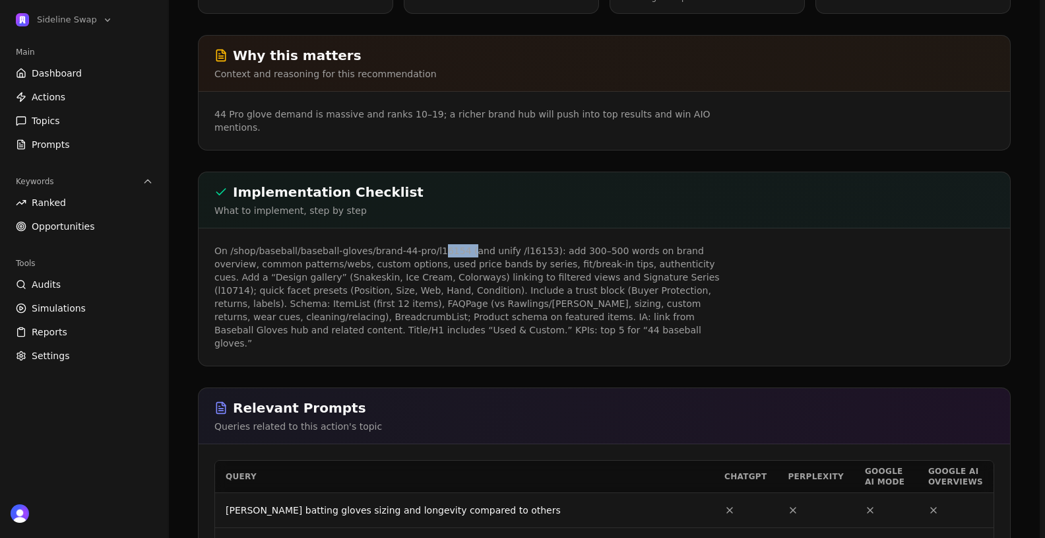
copy p "6154 ("
click at [364, 267] on p "On /shop/baseball/baseball-gloves/brand-44-pro/l16154 (and unify /l16153): add …" at bounding box center [468, 297] width 507 height 106
drag, startPoint x: 228, startPoint y: 238, endPoint x: 453, endPoint y: 239, distance: 224.4
click at [453, 244] on p "On /shop/baseball/baseball-gloves/brand-44-pro/l16154 (and unify /l16153): add …" at bounding box center [468, 297] width 507 height 106
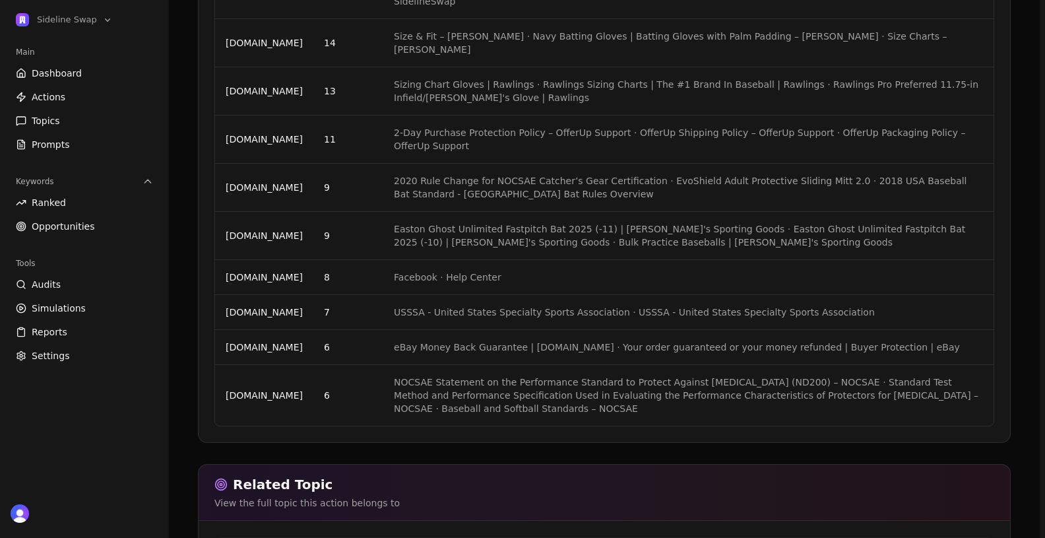
scroll to position [2183, 0]
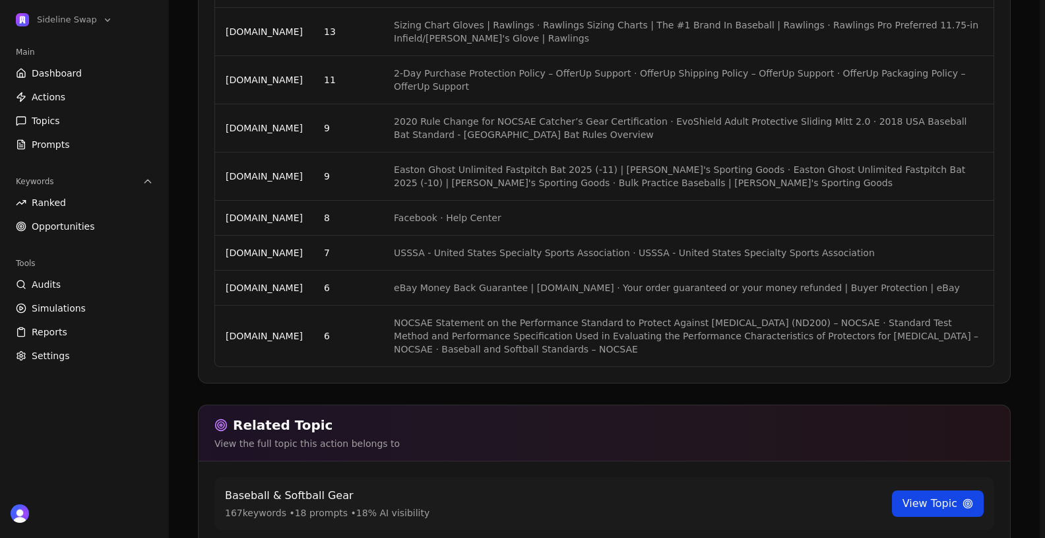
click at [948, 490] on link "View Topic" at bounding box center [938, 503] width 92 height 26
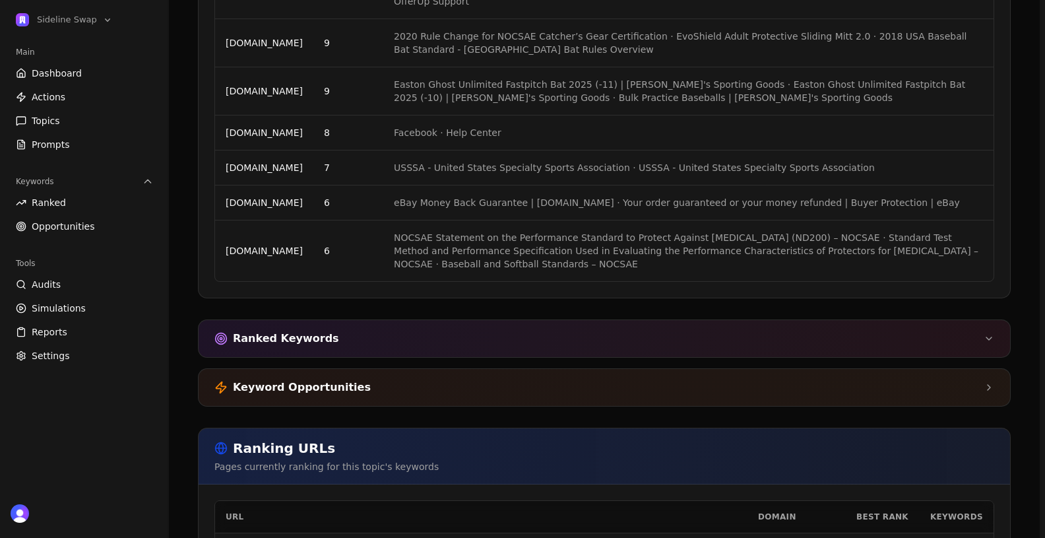
scroll to position [2373, 0]
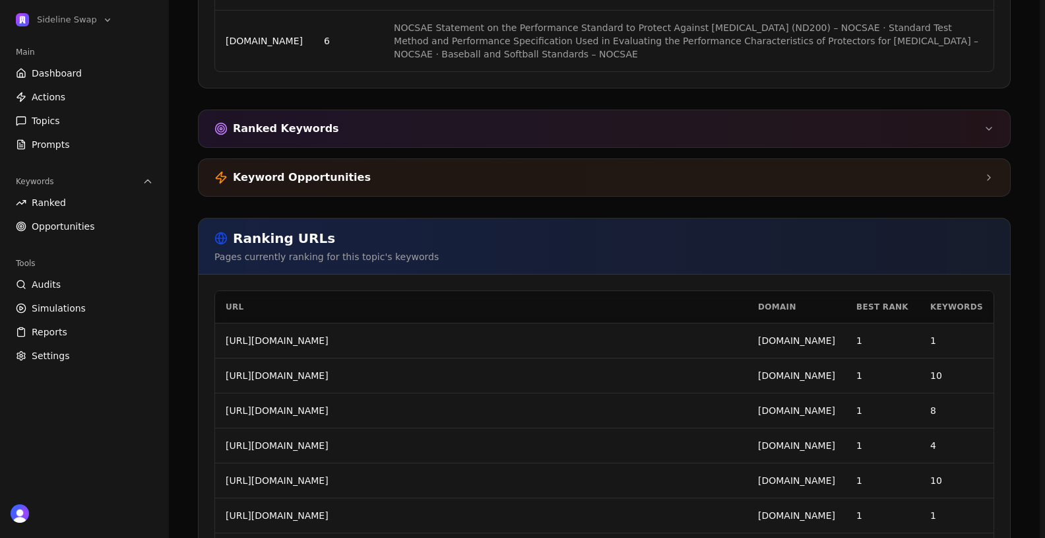
click at [356, 170] on div "Keyword Opportunities" at bounding box center [605, 177] width 812 height 37
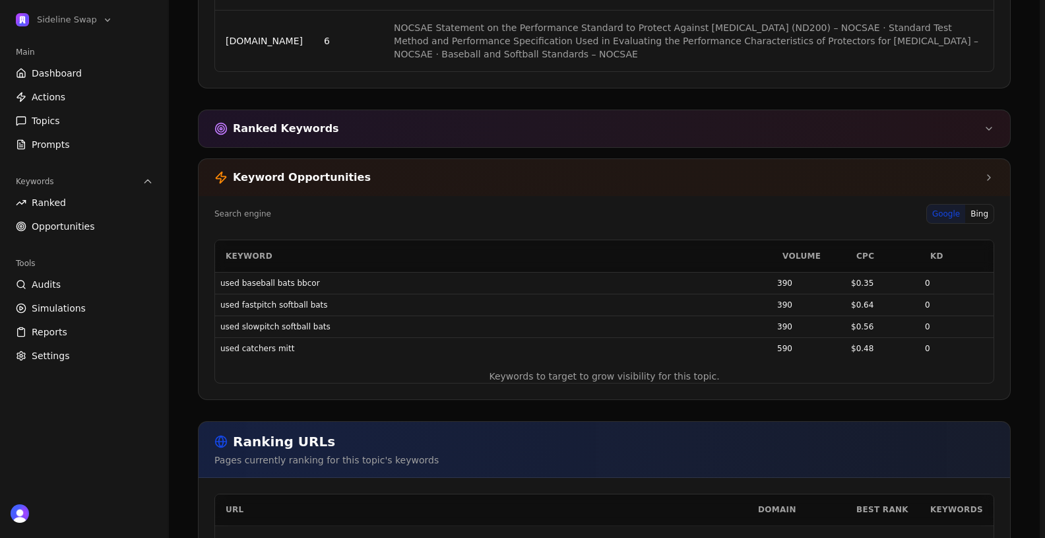
click at [356, 170] on div "Keyword Opportunities" at bounding box center [605, 177] width 812 height 37
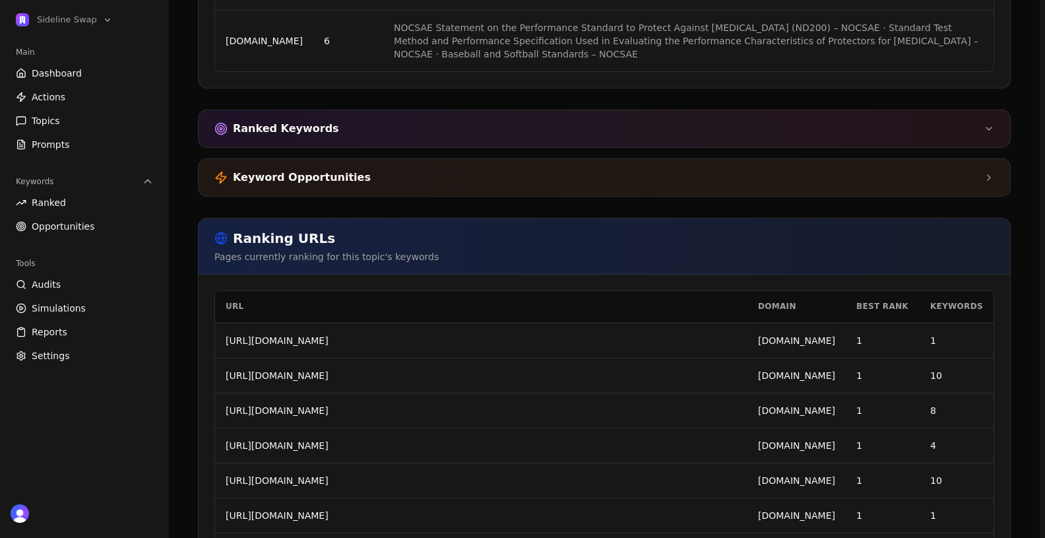
click at [356, 116] on div "Ranked Keywords" at bounding box center [605, 128] width 812 height 37
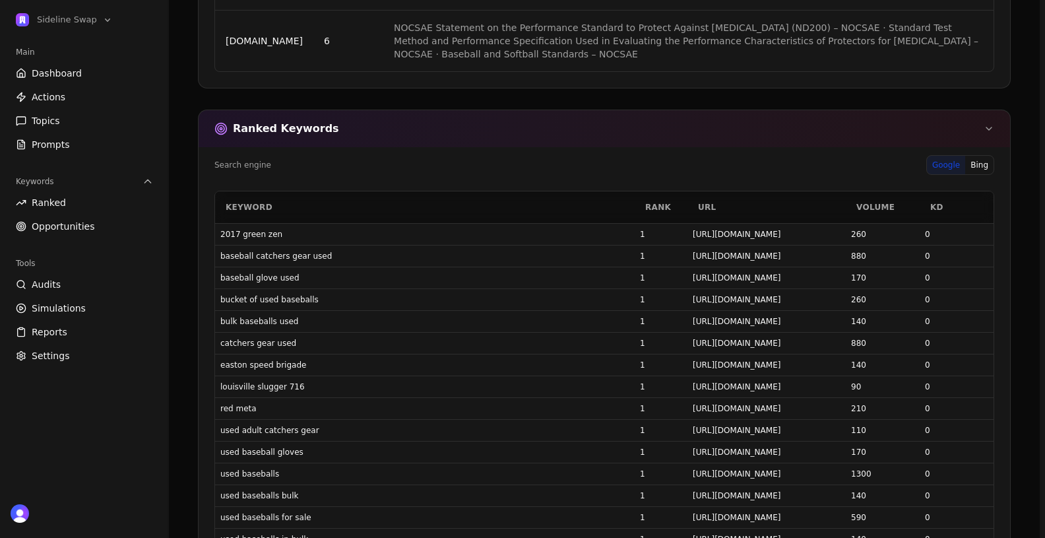
click at [356, 116] on div "Ranked Keywords" at bounding box center [605, 128] width 812 height 37
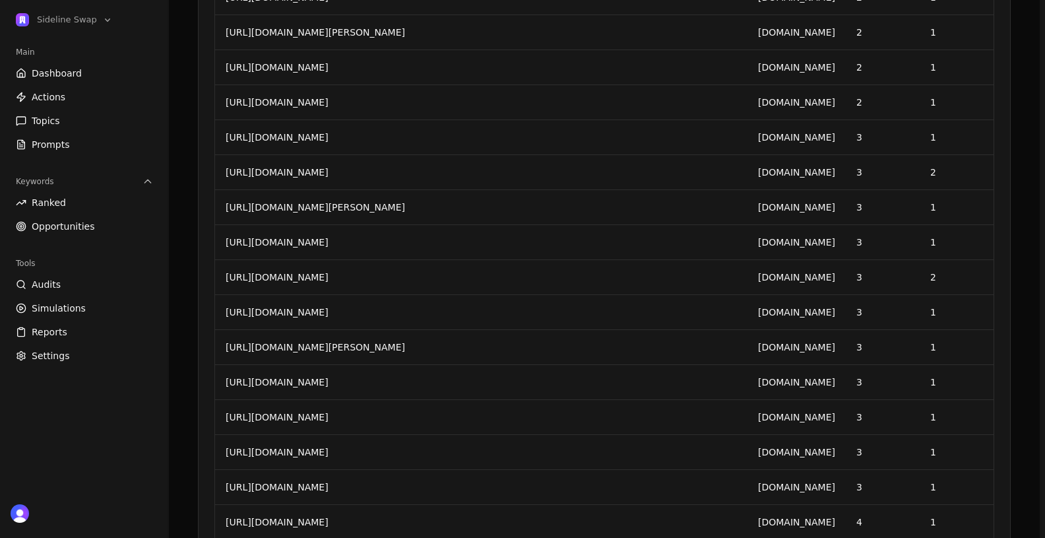
scroll to position [6096, 0]
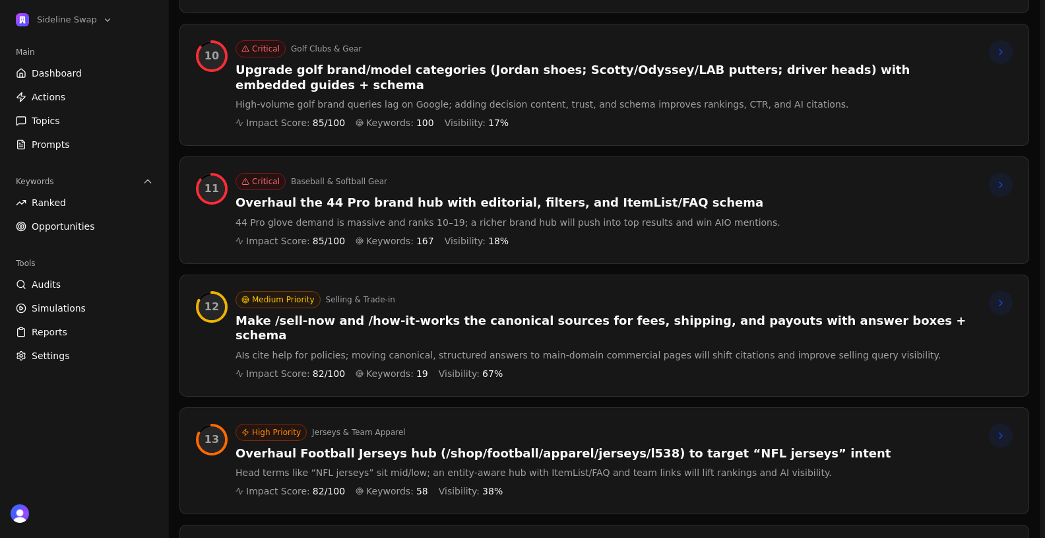
scroll to position [1384, 0]
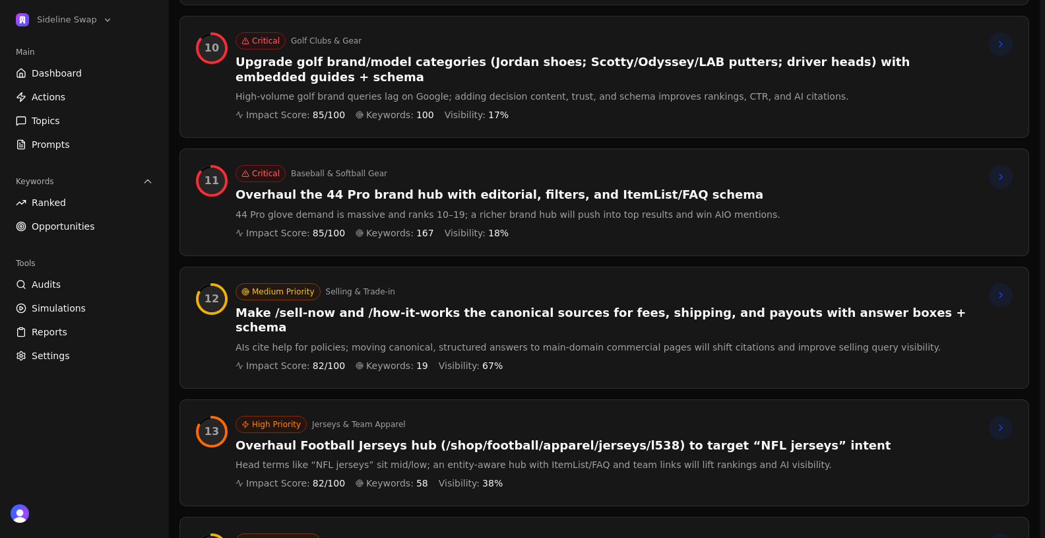
click at [339, 438] on h3 "Overhaul Football Jerseys hub (/shop/football/apparel/jerseys/l538) to target “…" at bounding box center [563, 445] width 655 height 15
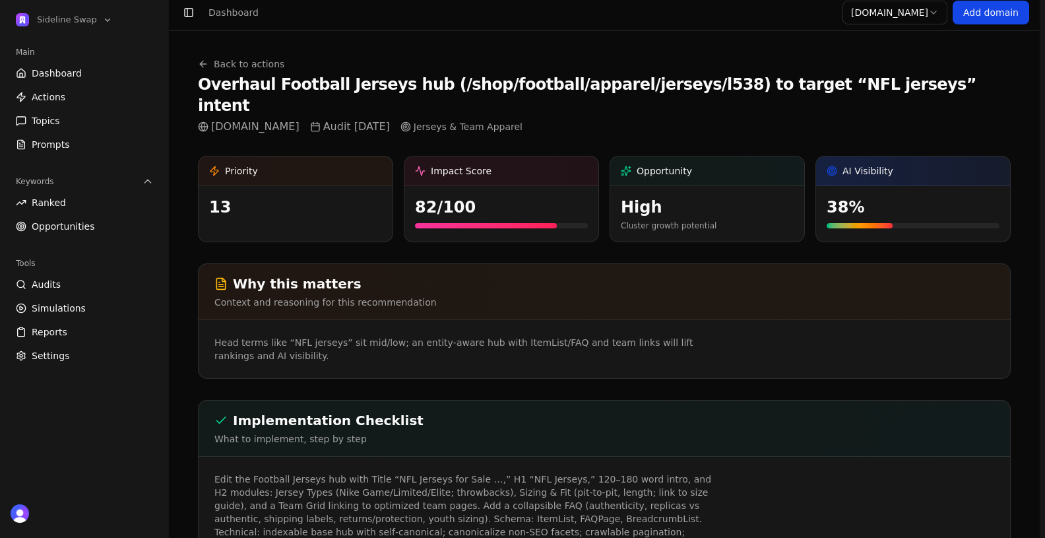
scroll to position [15, 0]
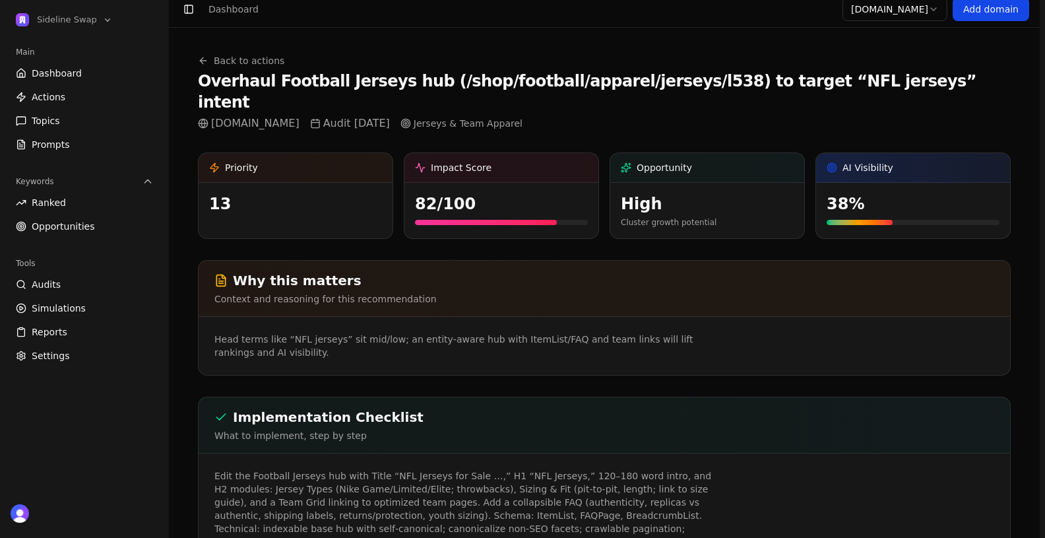
click at [278, 271] on h2 "Why this matters" at bounding box center [605, 280] width 780 height 18
click at [341, 469] on p "Edit the Football Jerseys hub with Title “NFL Jerseys for Sale …,” H1 “NFL Jers…" at bounding box center [468, 508] width 507 height 79
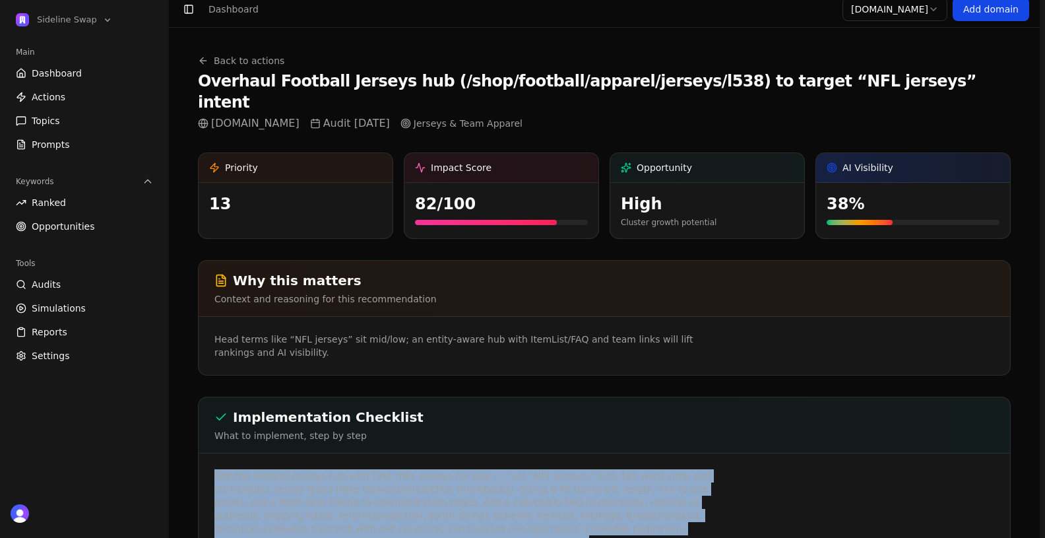
click at [341, 469] on p "Edit the Football Jerseys hub with Title “NFL Jerseys for Sale …,” H1 “NFL Jers…" at bounding box center [468, 508] width 507 height 79
click at [399, 469] on p "Edit the Football Jerseys hub with Title “NFL Jerseys for Sale …,” H1 “NFL Jers…" at bounding box center [468, 508] width 507 height 79
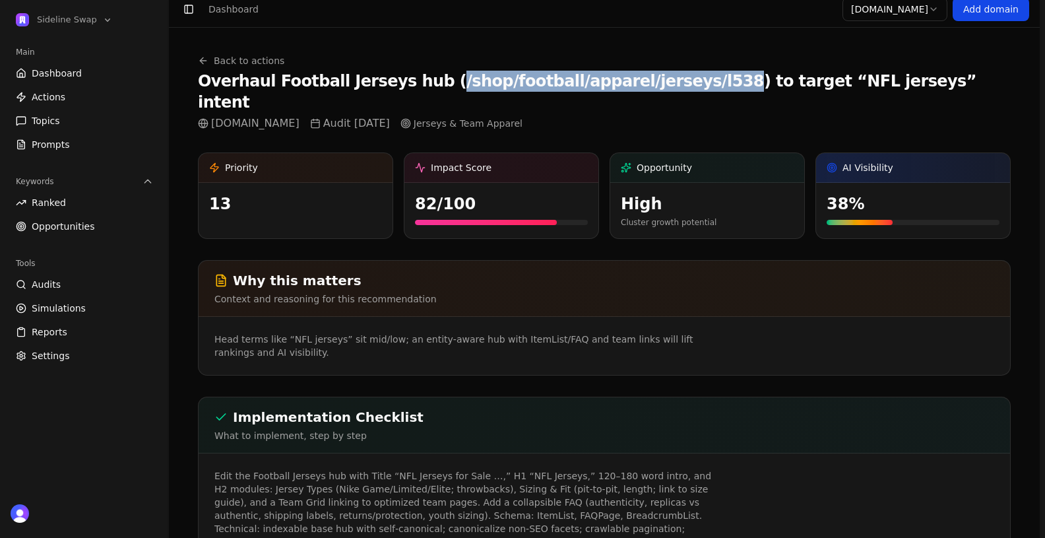
drag, startPoint x: 418, startPoint y: 84, endPoint x: 664, endPoint y: 80, distance: 245.6
click at [664, 80] on h1 "Overhaul Football Jerseys hub (/shop/football/apparel/jerseys/l538) to target “…" at bounding box center [604, 92] width 813 height 42
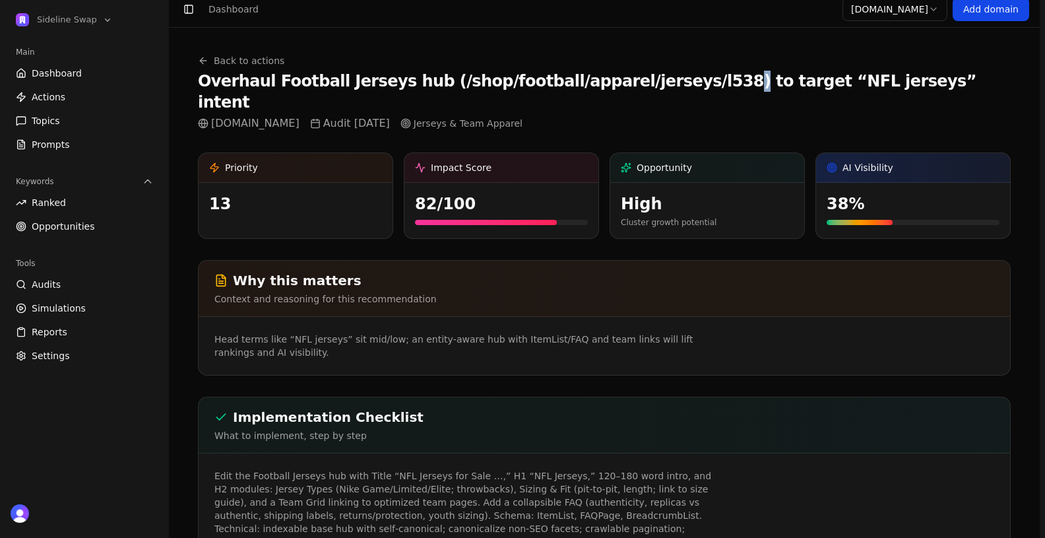
click at [664, 80] on h1 "Overhaul Football Jerseys hub (/shop/football/apparel/jerseys/l538) to target “…" at bounding box center [604, 92] width 813 height 42
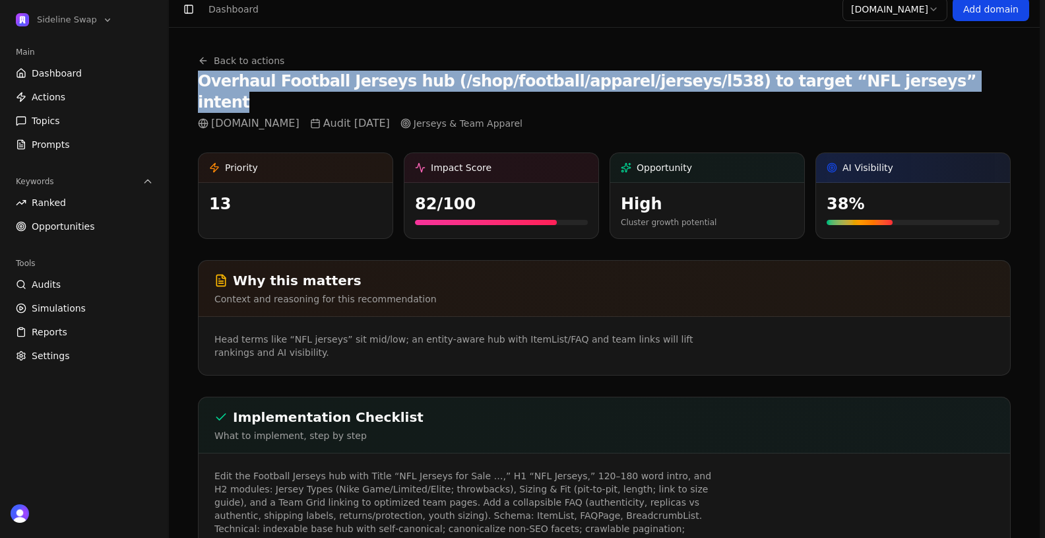
click at [664, 80] on h1 "Overhaul Football Jerseys hub (/shop/football/apparel/jerseys/l538) to target “…" at bounding box center [604, 92] width 813 height 42
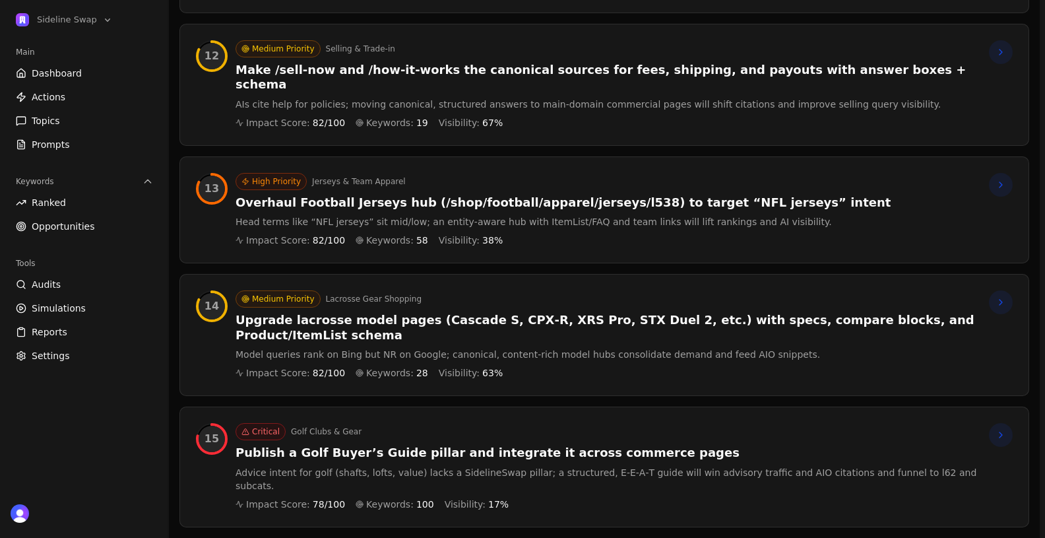
scroll to position [1616, 0]
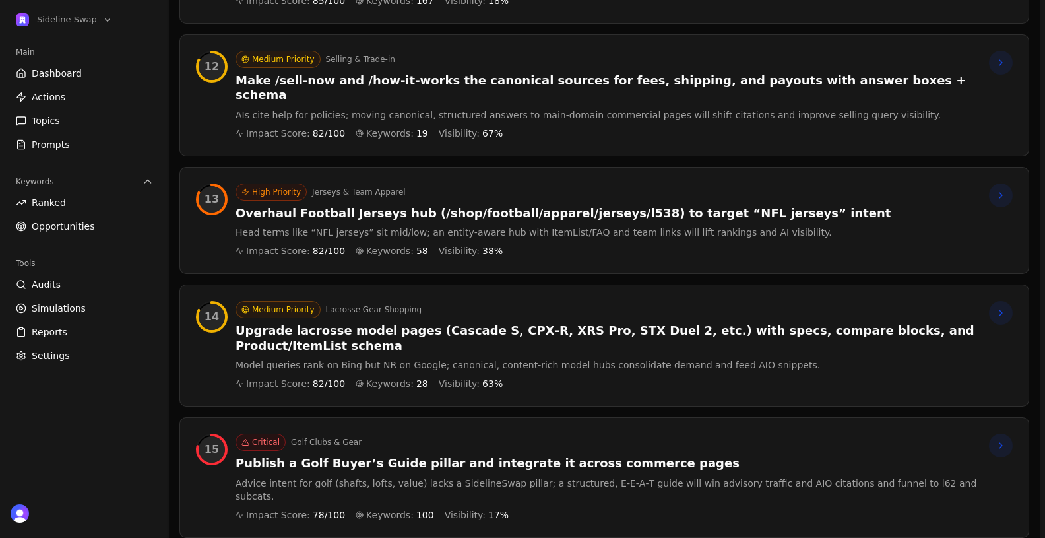
click at [352, 456] on h3 "Publish a Golf Buyer’s Guide pillar and integrate it across commerce pages" at bounding box center [607, 463] width 743 height 15
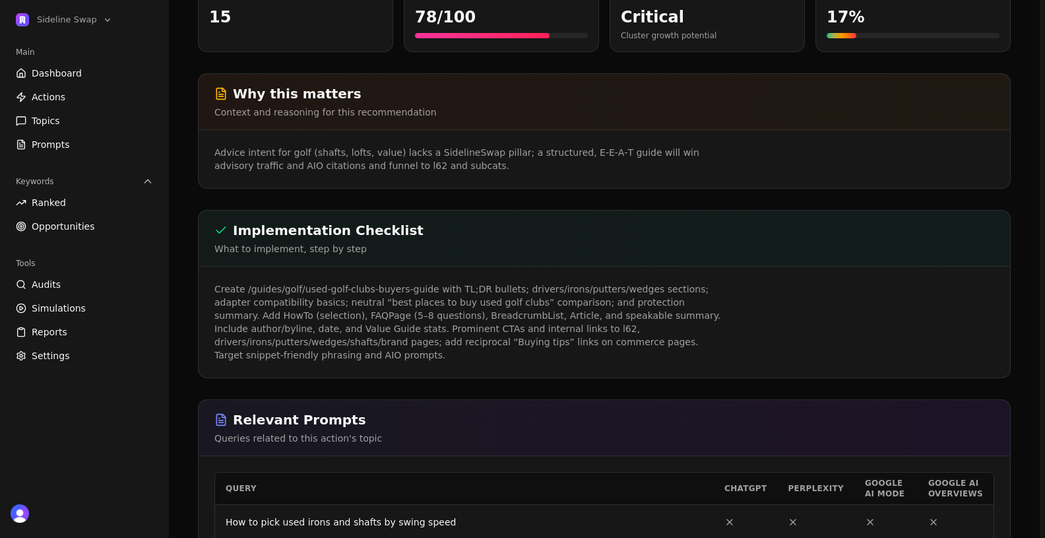
scroll to position [234, 0]
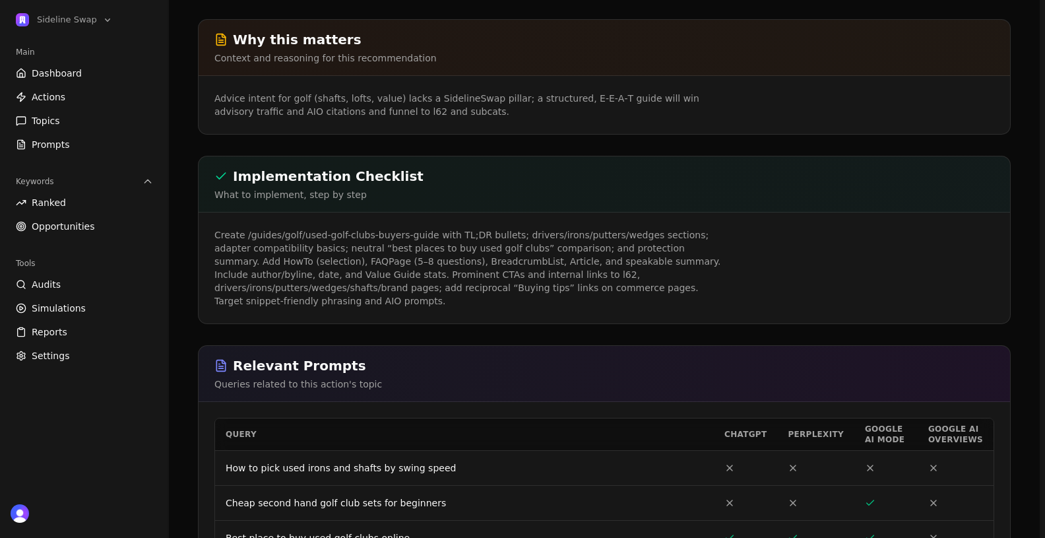
click at [344, 257] on p "Create /guides/golf/used-golf-clubs-buyers-guide with TL;DR bullets; drivers/ir…" at bounding box center [468, 267] width 507 height 79
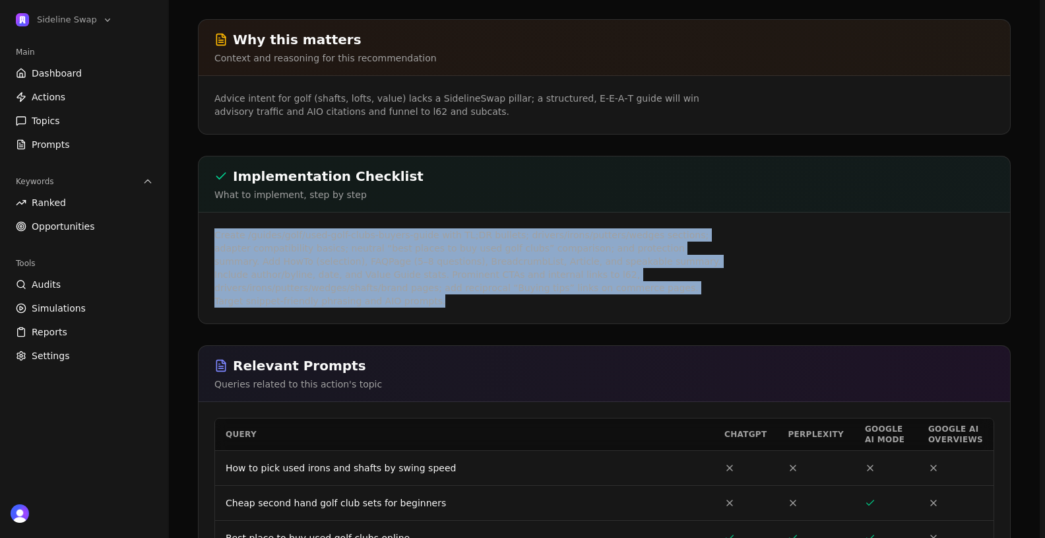
click at [344, 257] on p "Create /guides/golf/used-golf-clubs-buyers-guide with TL;DR bullets; drivers/ir…" at bounding box center [468, 267] width 507 height 79
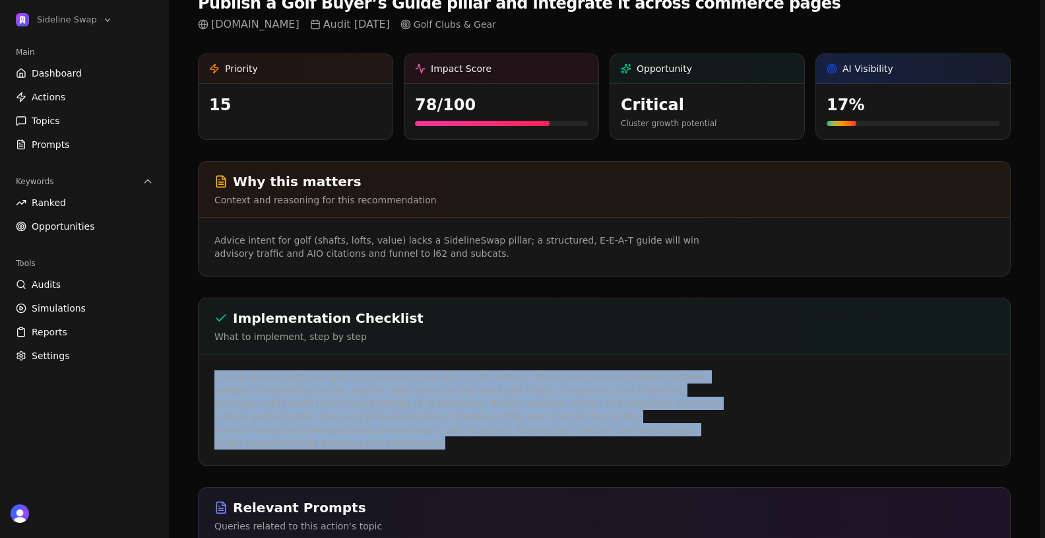
scroll to position [0, 0]
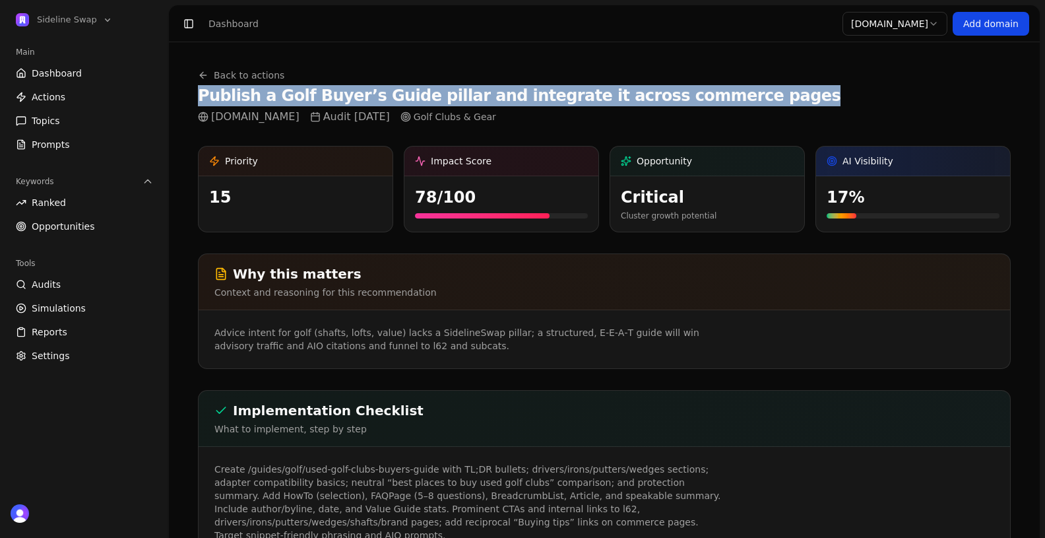
drag, startPoint x: 199, startPoint y: 95, endPoint x: 741, endPoint y: 90, distance: 541.9
click at [741, 90] on div "Back to actions Publish a Golf Buyer’s Guide pillar and integrate it across com…" at bounding box center [604, 97] width 813 height 56
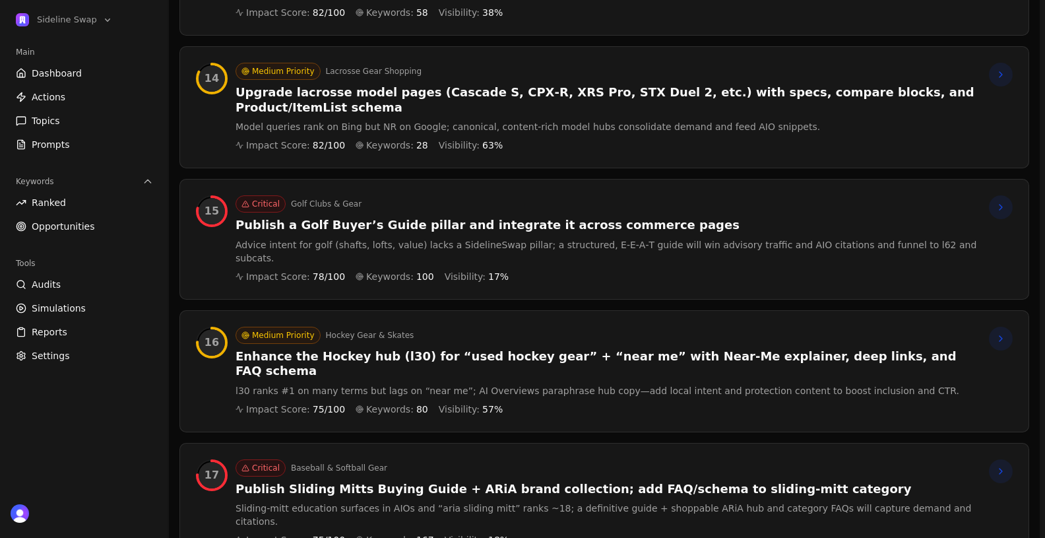
scroll to position [1859, 0]
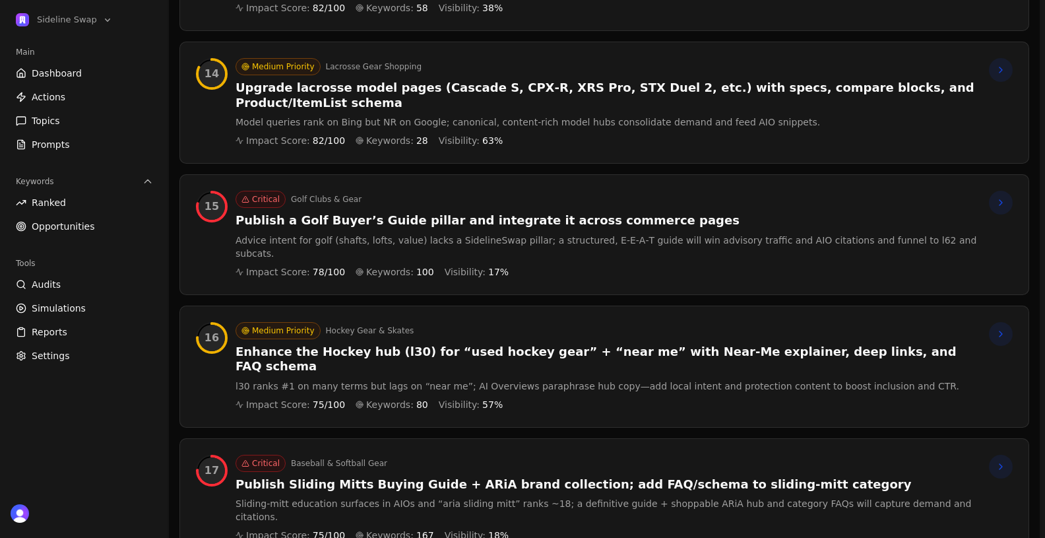
click at [352, 477] on h3 "Publish Sliding Mitts Buying Guide + ARiA brand collection; add FAQ/schema to s…" at bounding box center [607, 484] width 743 height 15
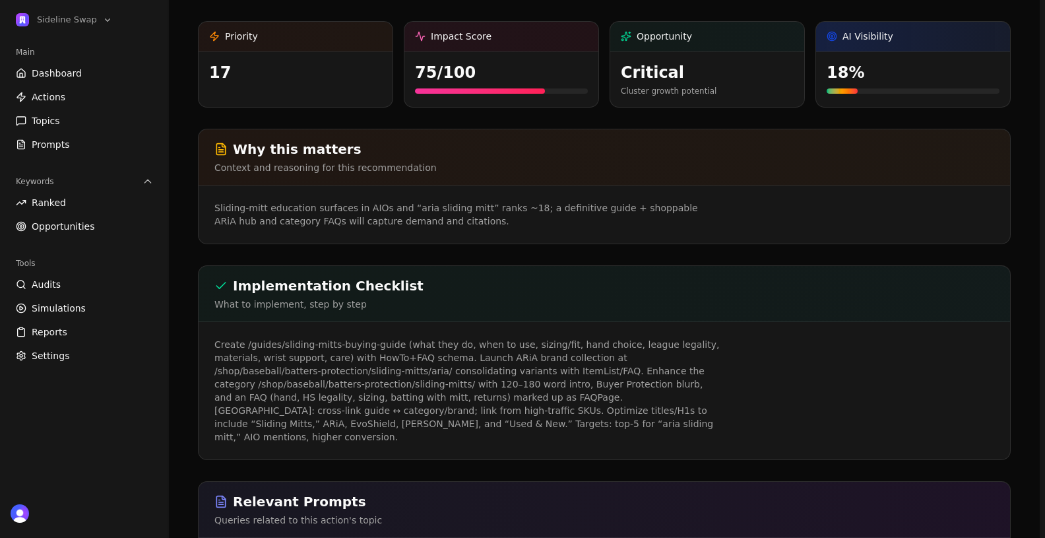
scroll to position [197, 0]
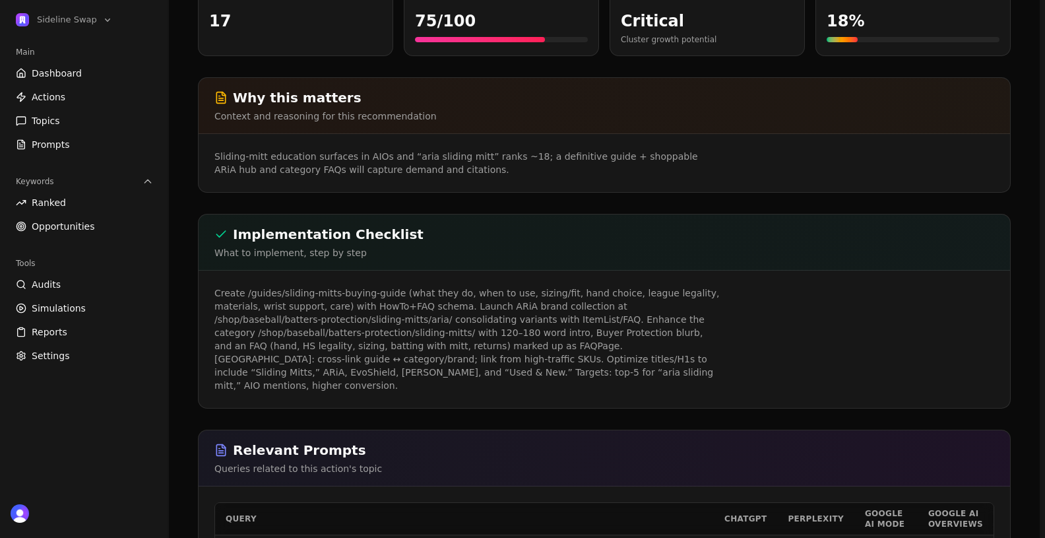
click at [337, 329] on p "Create /guides/sliding-mitts-buying-guide (what they do, when to use, sizing/fi…" at bounding box center [468, 339] width 507 height 106
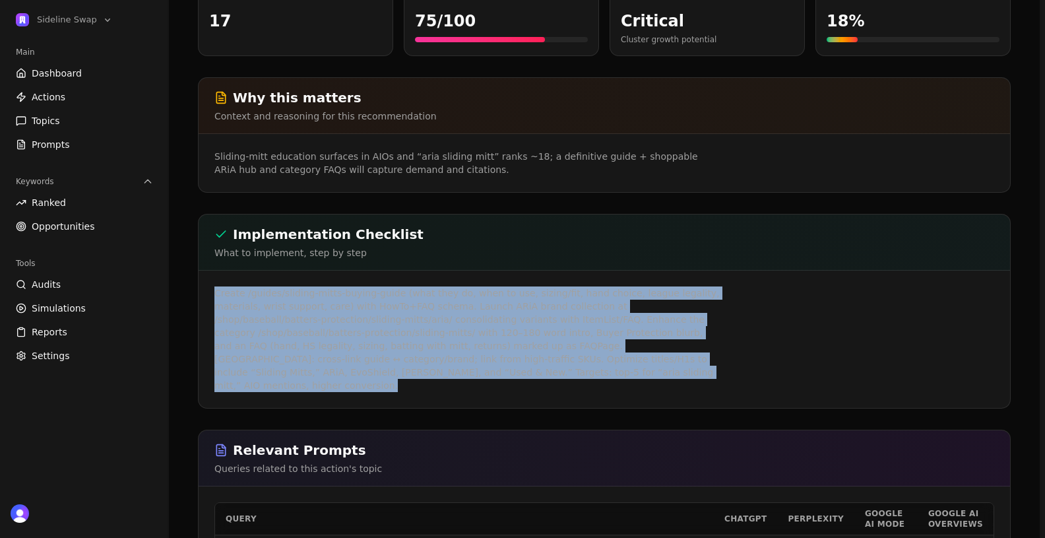
click at [337, 329] on p "Create /guides/sliding-mitts-buying-guide (what they do, when to use, sizing/fi…" at bounding box center [468, 339] width 507 height 106
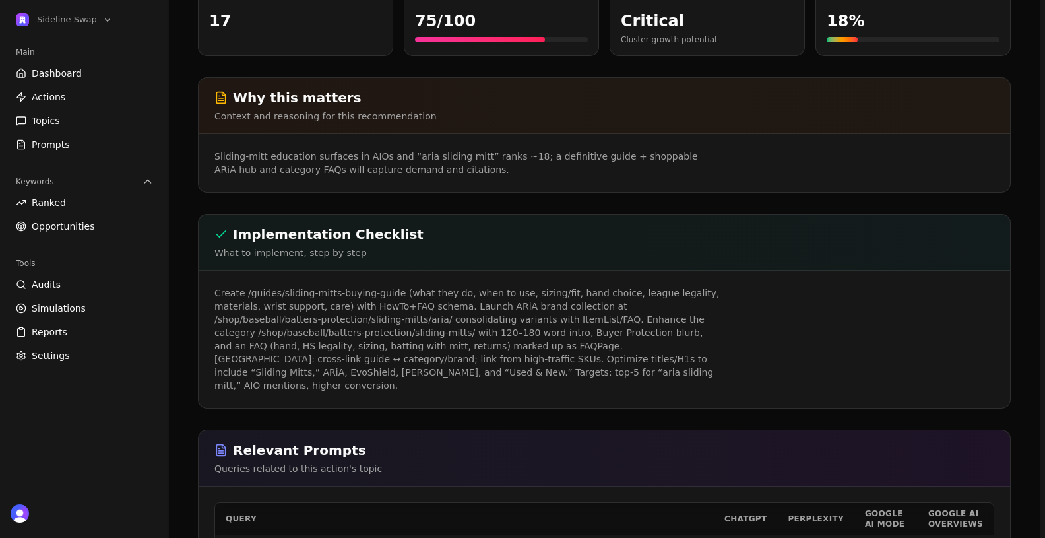
click at [414, 150] on p "Sliding‑mitt education surfaces in AIOs and “aria sliding mitt” ranks ~18; a de…" at bounding box center [468, 163] width 507 height 26
click at [433, 150] on p "Sliding‑mitt education surfaces in AIOs and “aria sliding mitt” ranks ~18; a de…" at bounding box center [468, 163] width 507 height 26
drag, startPoint x: 401, startPoint y: 135, endPoint x: 500, endPoint y: 136, distance: 99.0
click at [500, 150] on p "Sliding‑mitt education surfaces in AIOs and “aria sliding mitt” ranks ~18; a de…" at bounding box center [468, 163] width 507 height 26
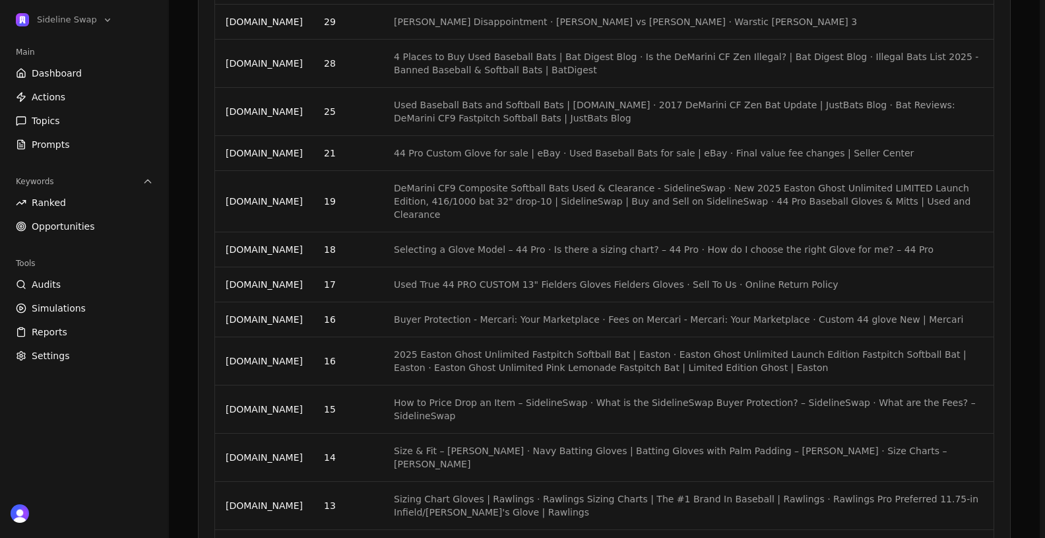
scroll to position [2196, 0]
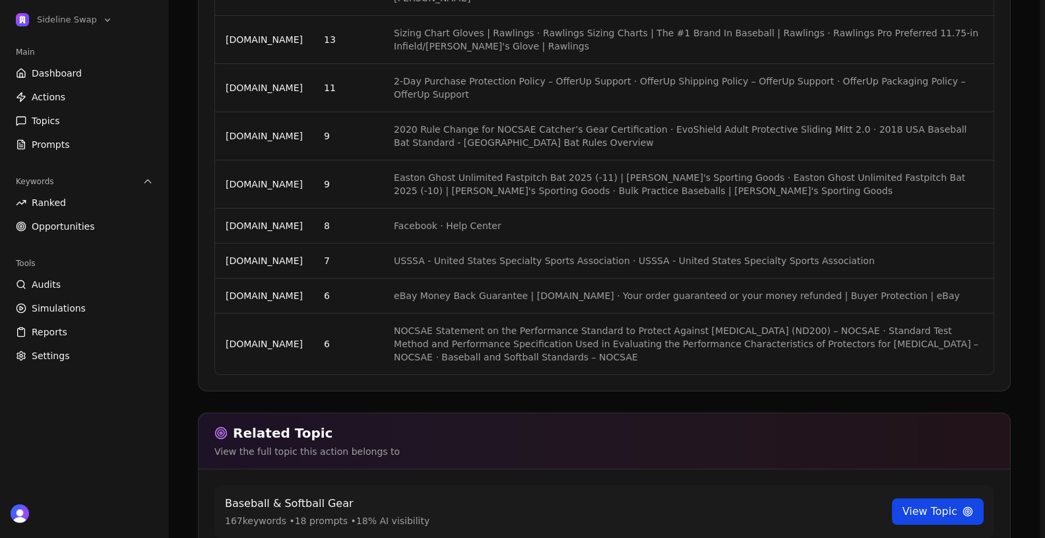
click at [913, 498] on link "View Topic" at bounding box center [938, 511] width 92 height 26
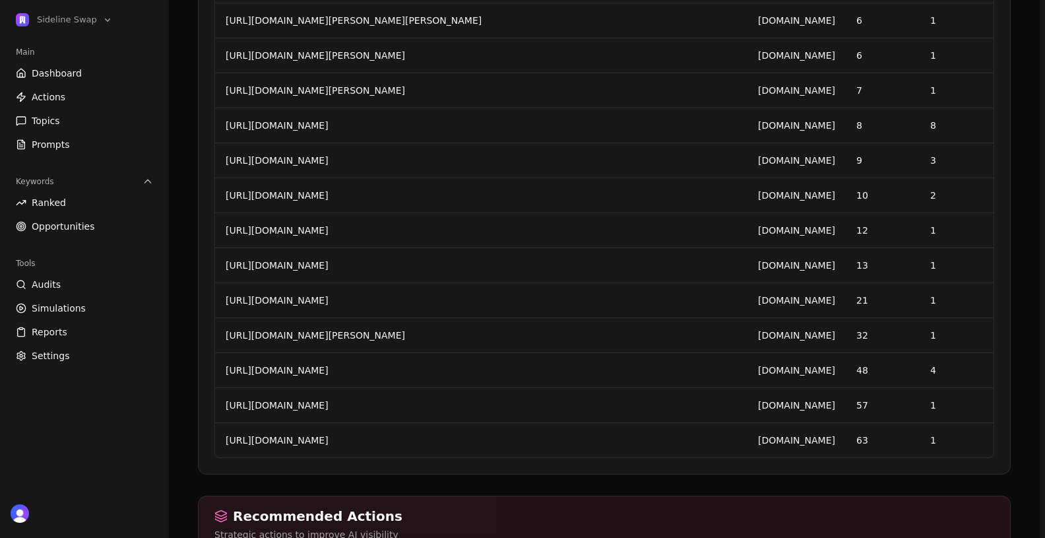
scroll to position [6096, 0]
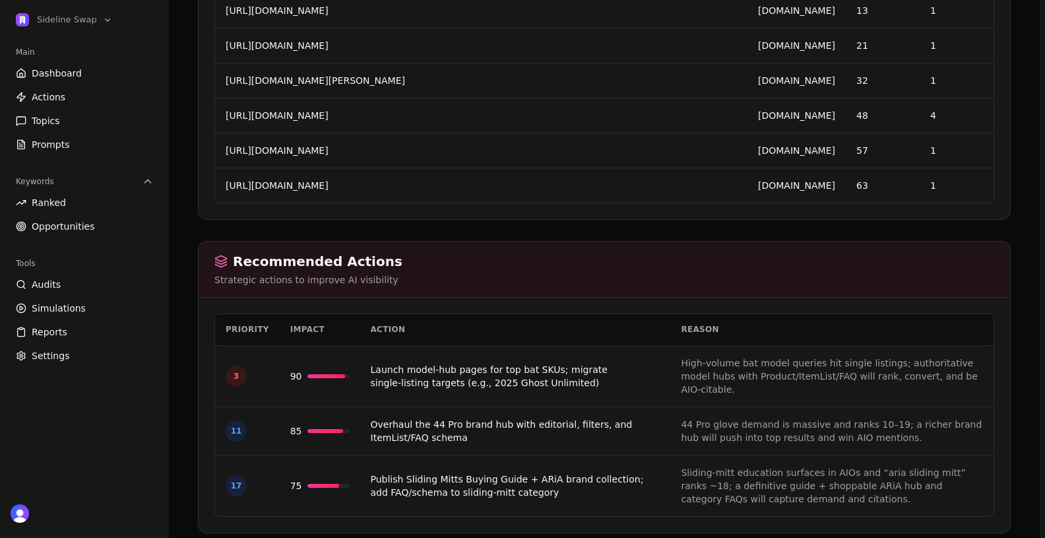
click at [459, 474] on link "Publish Sliding Mitts Buying Guide + ARiA brand collection; add FAQ/schema to s…" at bounding box center [507, 486] width 273 height 24
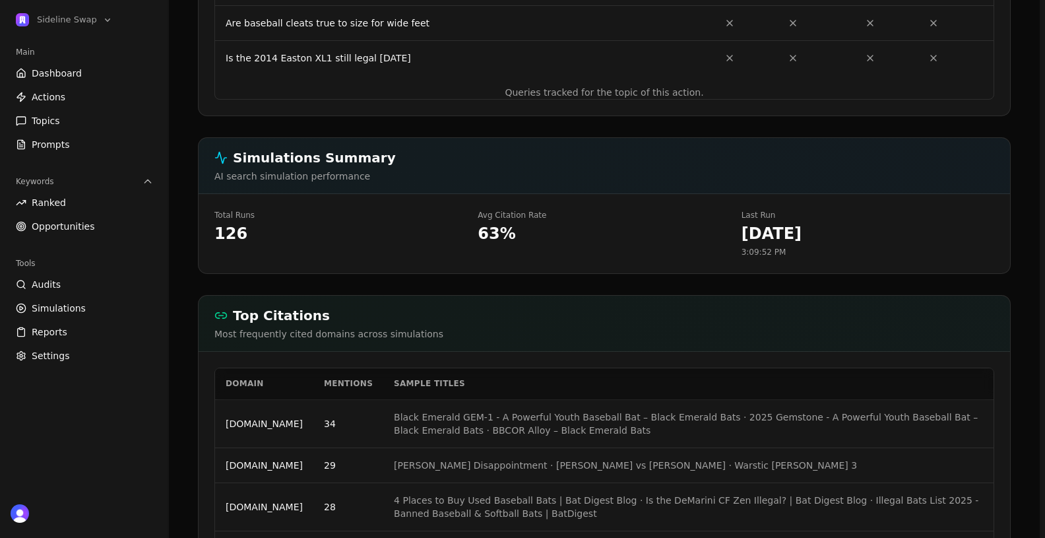
scroll to position [1254, 0]
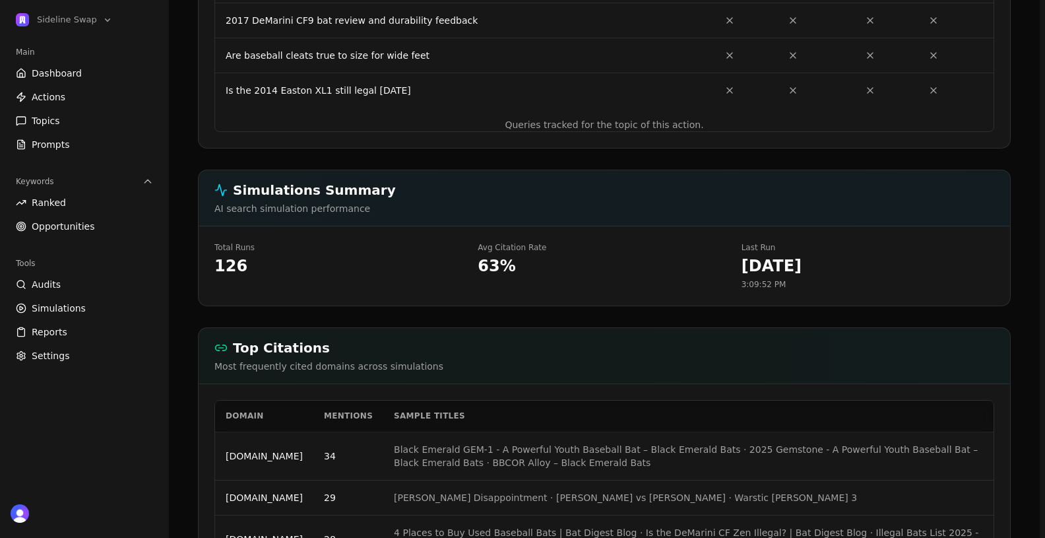
click at [233, 255] on div "126" at bounding box center [341, 265] width 253 height 21
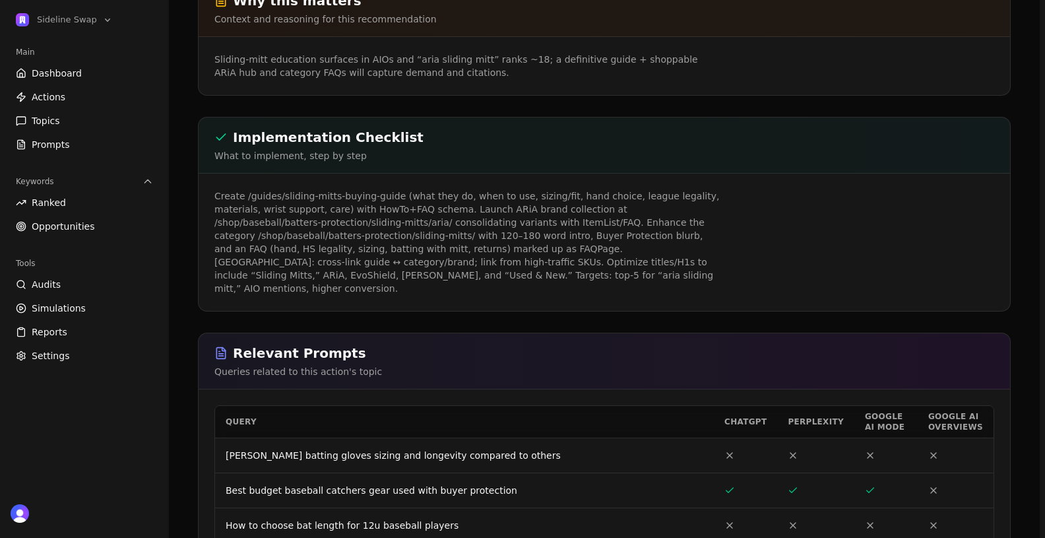
scroll to position [248, 0]
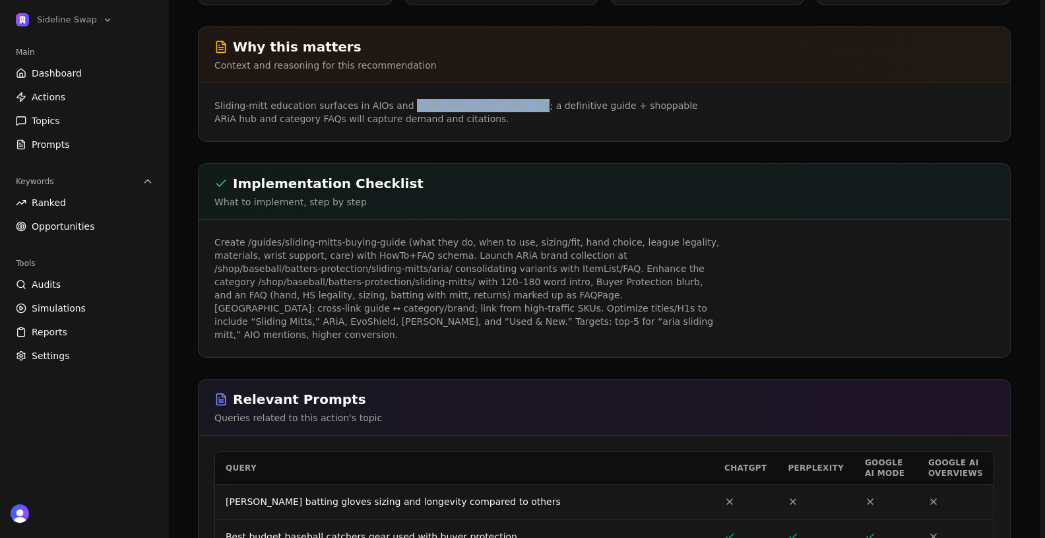
drag, startPoint x: 519, startPoint y: 84, endPoint x: 403, endPoint y: 87, distance: 116.9
click at [403, 99] on p "Sliding‑mitt education surfaces in AIOs and “aria sliding mitt” ranks ~18; a de…" at bounding box center [468, 112] width 507 height 26
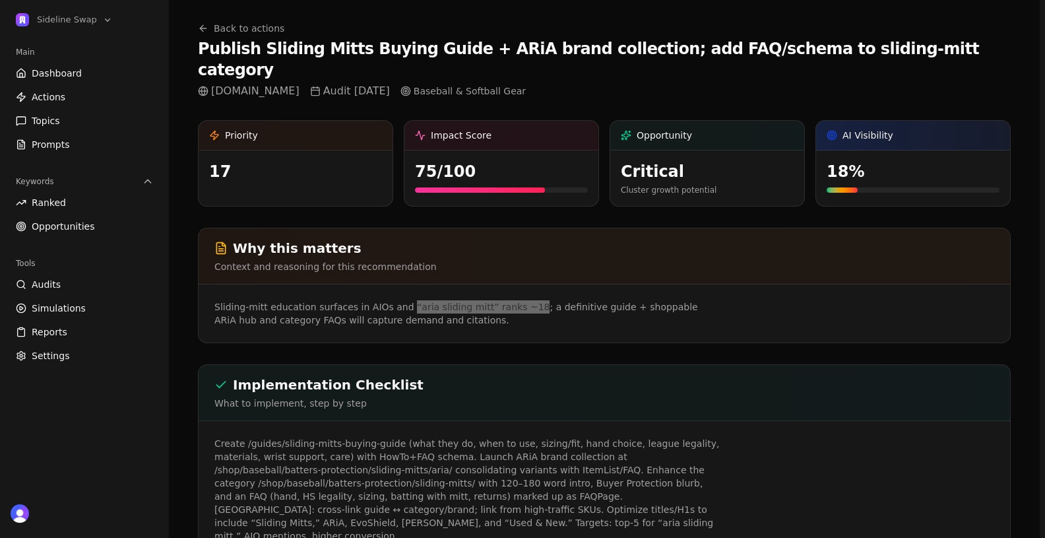
scroll to position [0, 0]
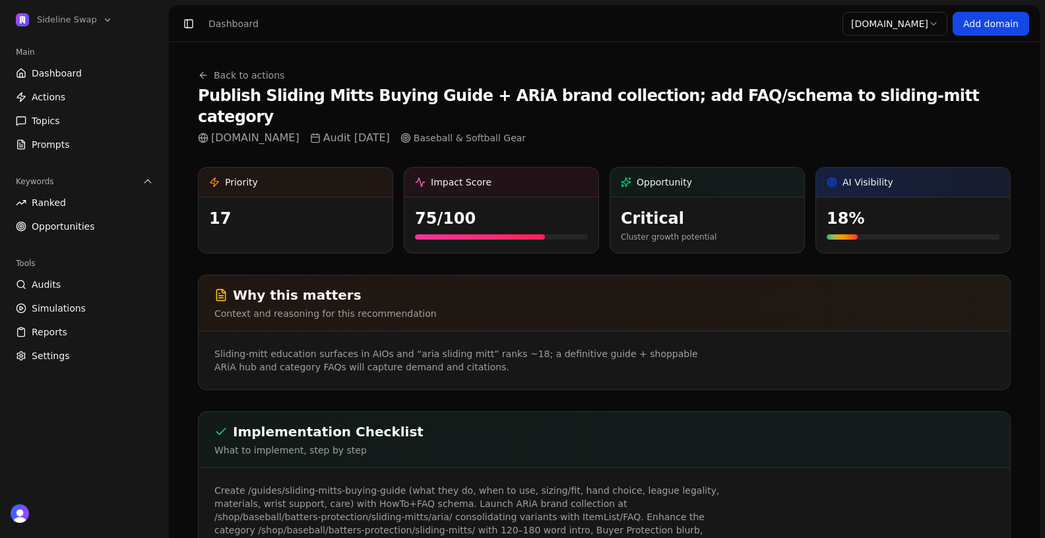
click at [370, 96] on h1 "Publish Sliding Mitts Buying Guide + ARiA brand collection; add FAQ/schema to s…" at bounding box center [604, 106] width 813 height 42
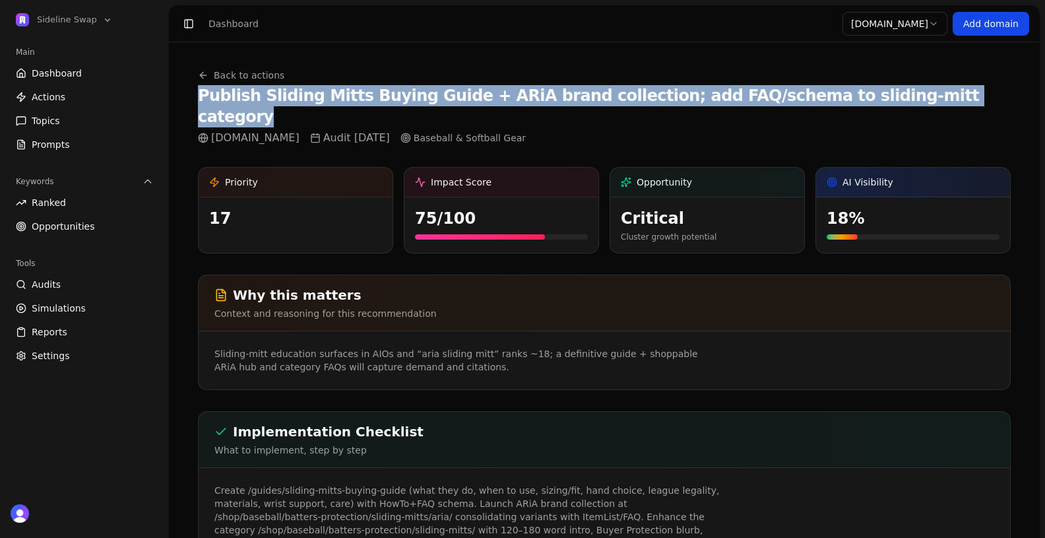
click at [370, 96] on h1 "Publish Sliding Mitts Buying Guide + ARiA brand collection; add FAQ/schema to s…" at bounding box center [604, 106] width 813 height 42
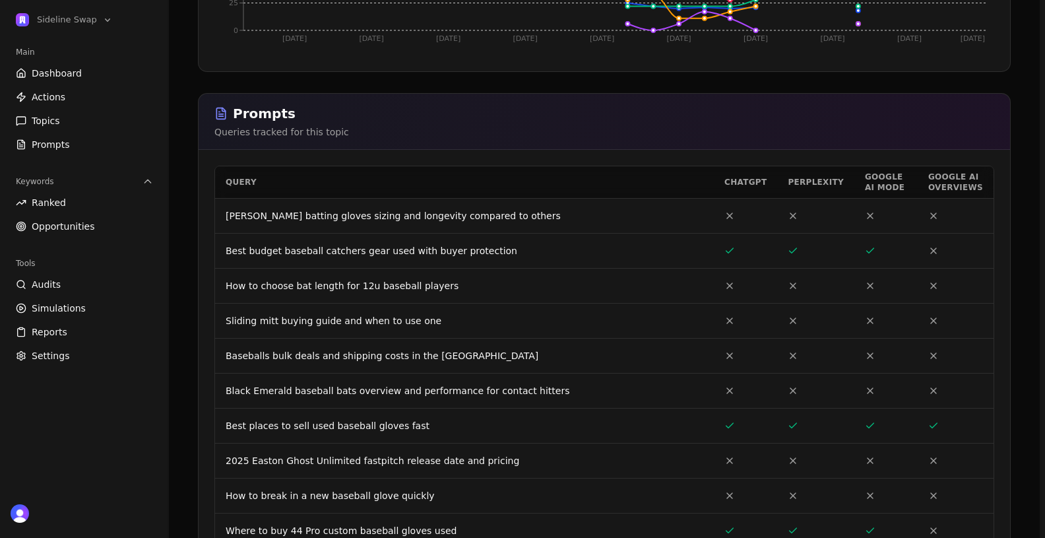
scroll to position [2196, 0]
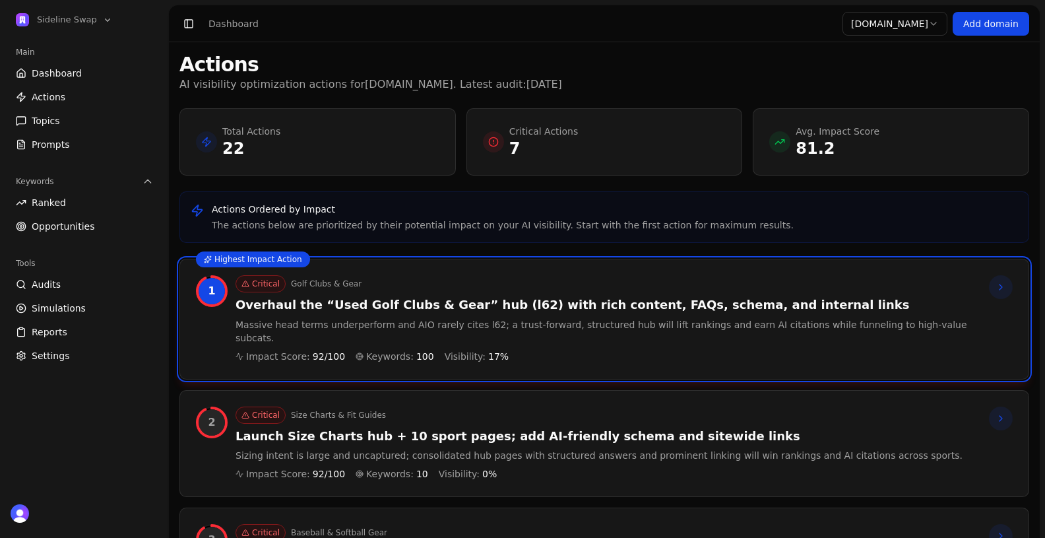
click at [374, 320] on p "Massive head terms underperform and AIO rarely cites l62; a trust‑forward, stru…" at bounding box center [607, 331] width 743 height 26
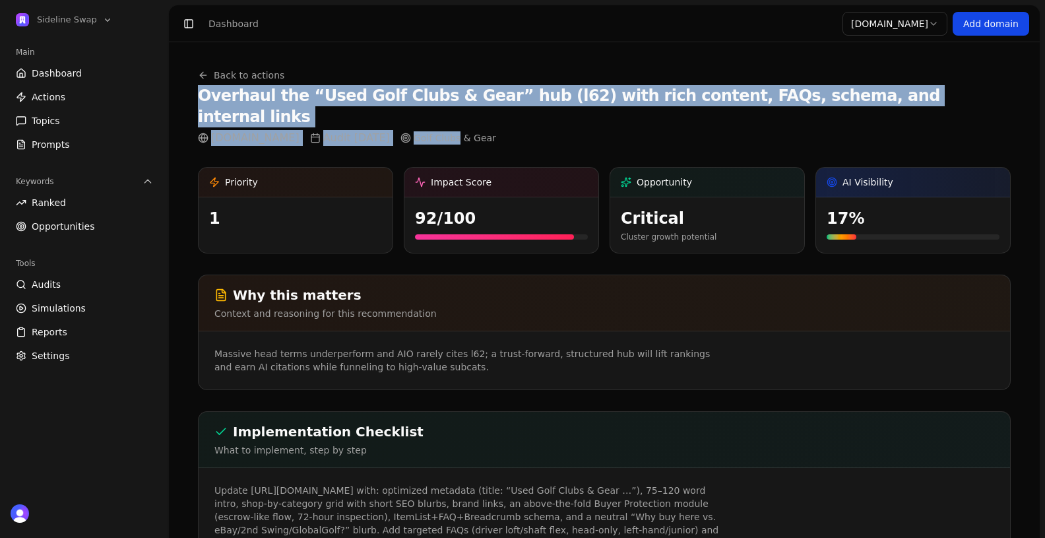
drag, startPoint x: 197, startPoint y: 95, endPoint x: 476, endPoint y: 110, distance: 278.9
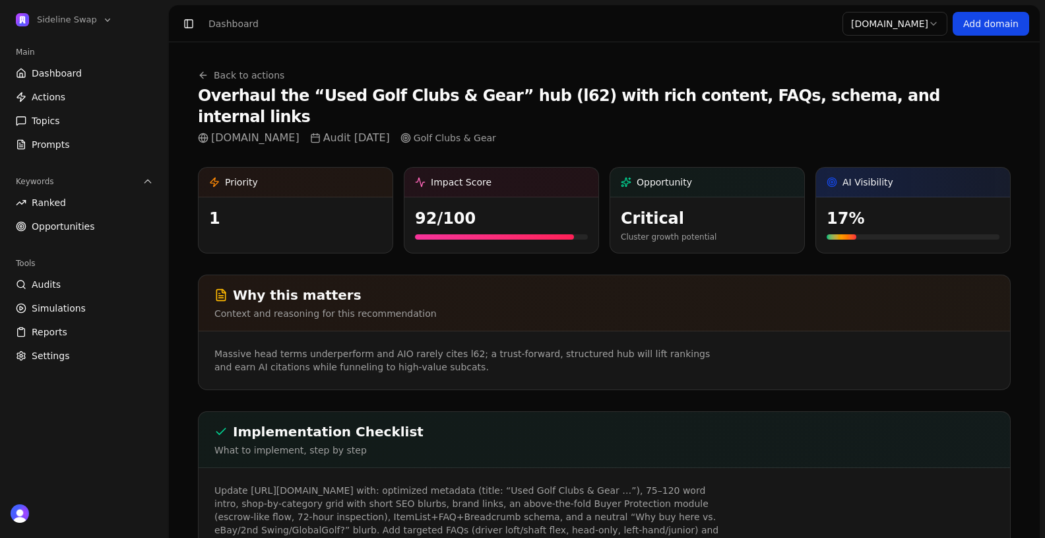
click at [479, 94] on h1 "Overhaul the “Used Golf Clubs & Gear” hub (l62) with rich content, FAQs, schema…" at bounding box center [604, 106] width 813 height 42
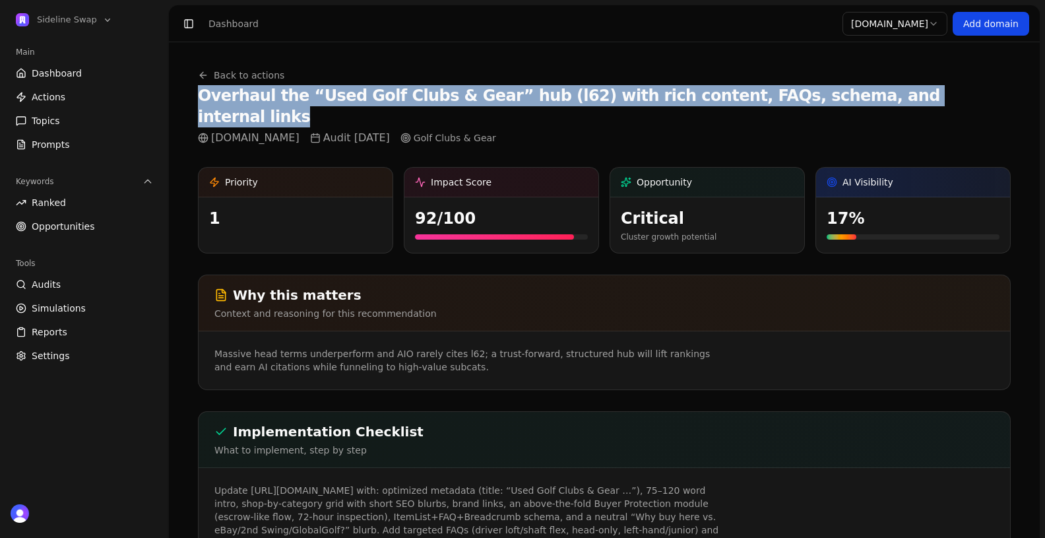
click at [479, 94] on h1 "Overhaul the “Used Golf Clubs & Gear” hub (l62) with rich content, FAQs, schema…" at bounding box center [604, 106] width 813 height 42
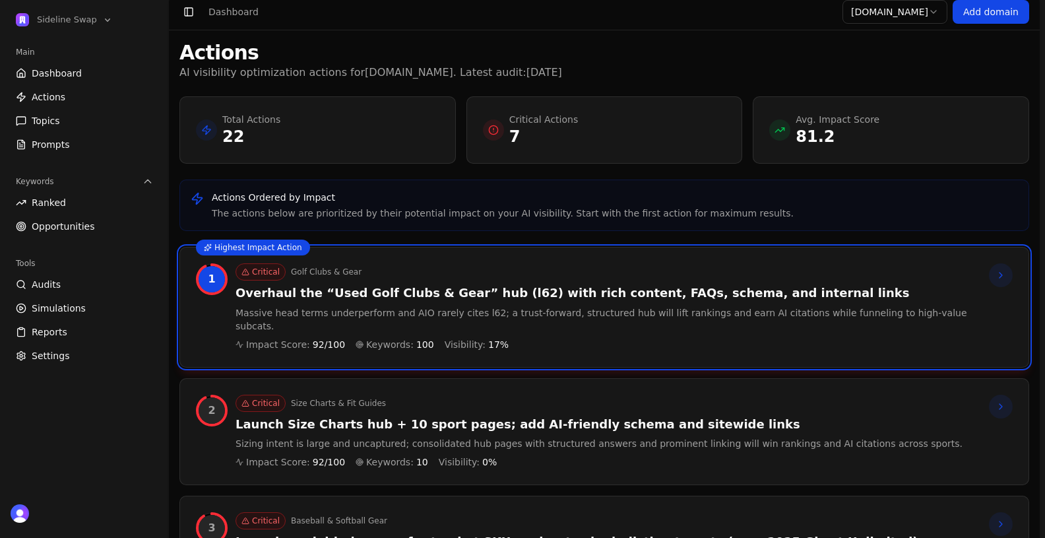
scroll to position [28, 0]
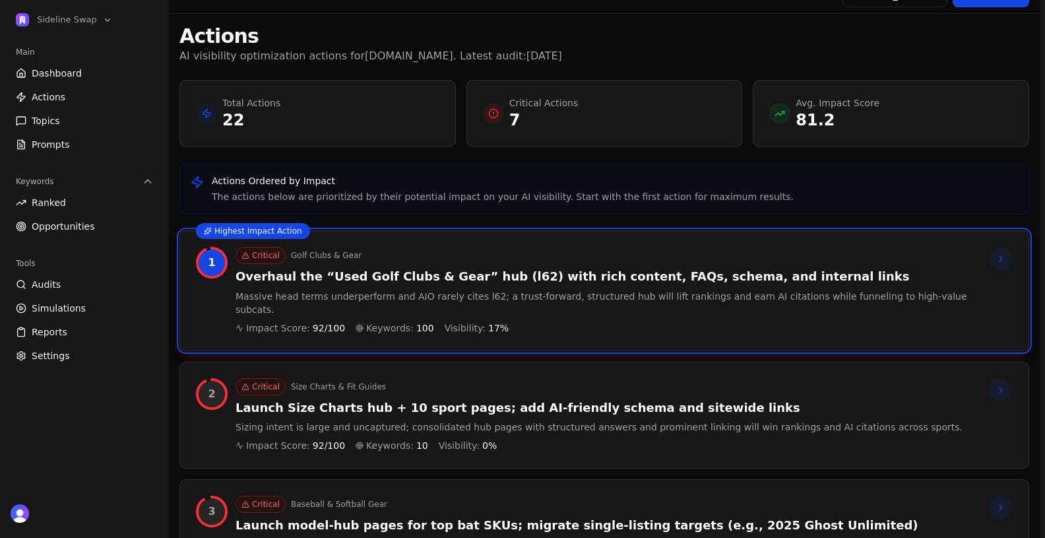
click at [389, 379] on div "Critical Size Charts & Fit Guides" at bounding box center [599, 386] width 727 height 17
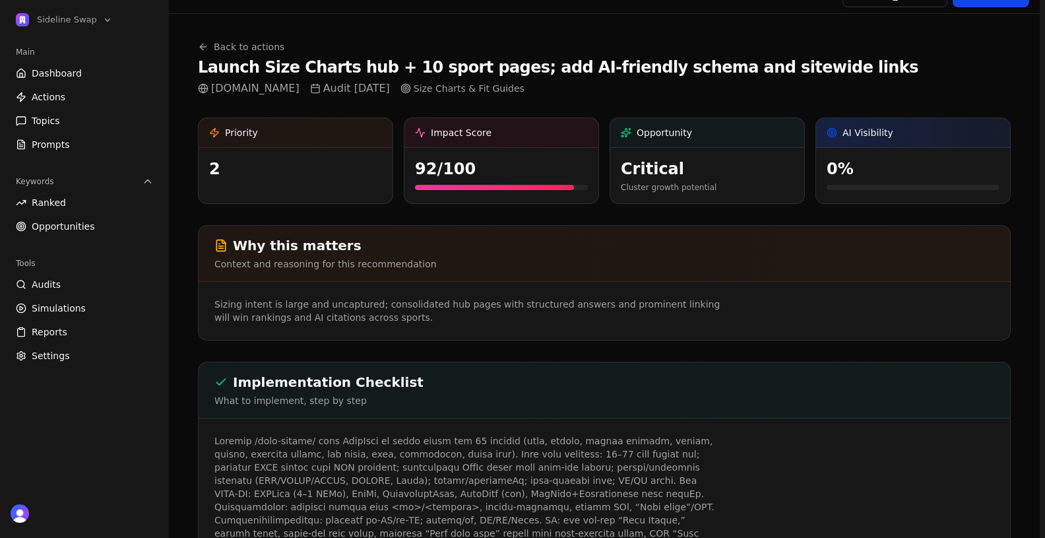
click at [380, 58] on h1 "Launch Size Charts hub + 10 sport pages; add AI‑friendly schema and sitewide li…" at bounding box center [558, 67] width 721 height 21
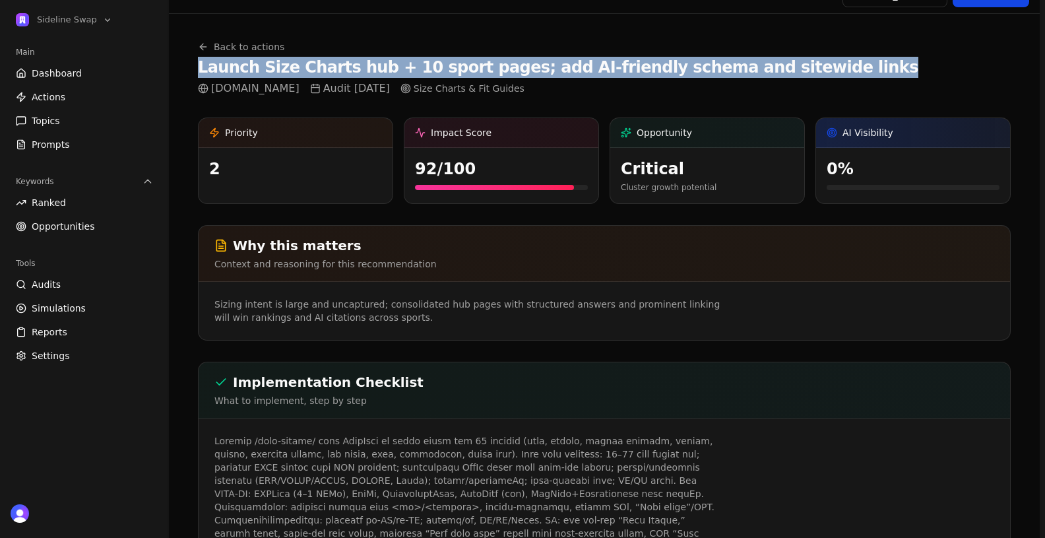
click at [380, 58] on h1 "Launch Size Charts hub + 10 sport pages; add AI‑friendly schema and sitewide li…" at bounding box center [558, 67] width 721 height 21
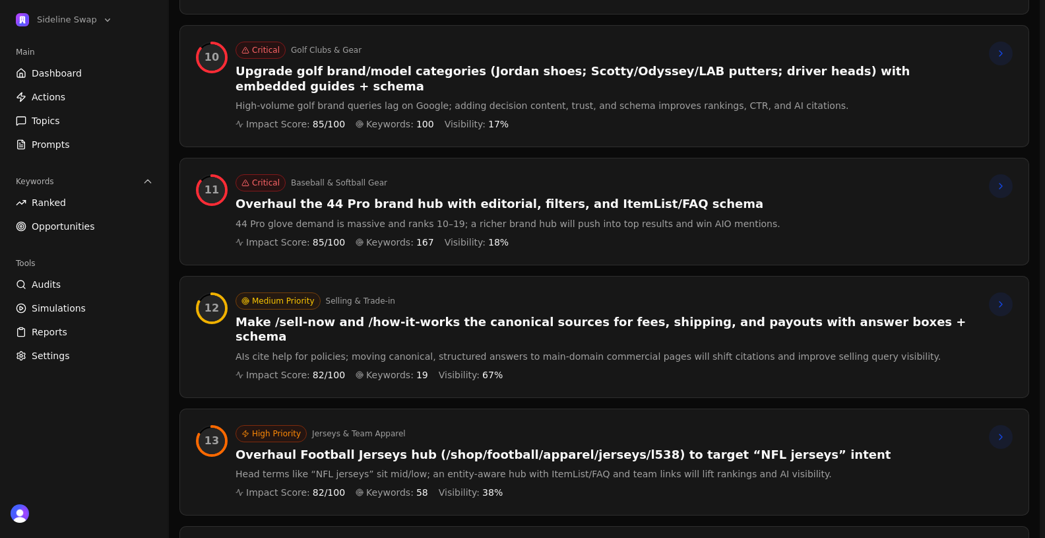
scroll to position [1379, 0]
